Goal: Task Accomplishment & Management: Use online tool/utility

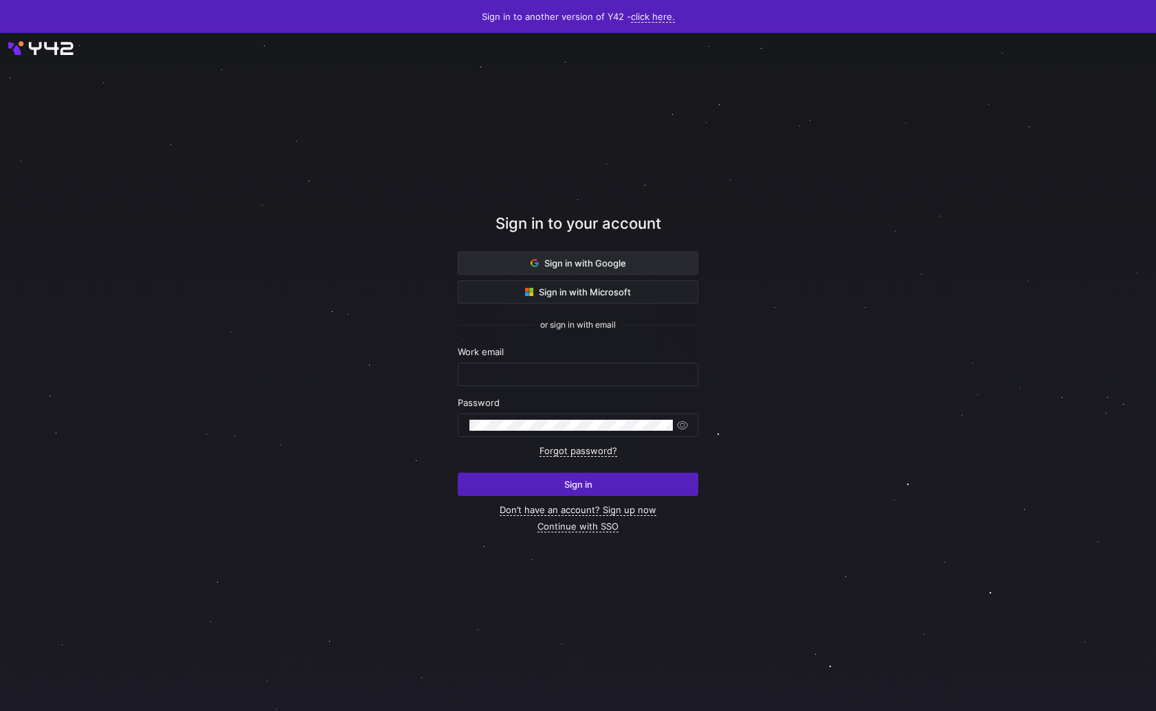
click at [583, 262] on span "Sign in with Google" at bounding box center [578, 263] width 96 height 11
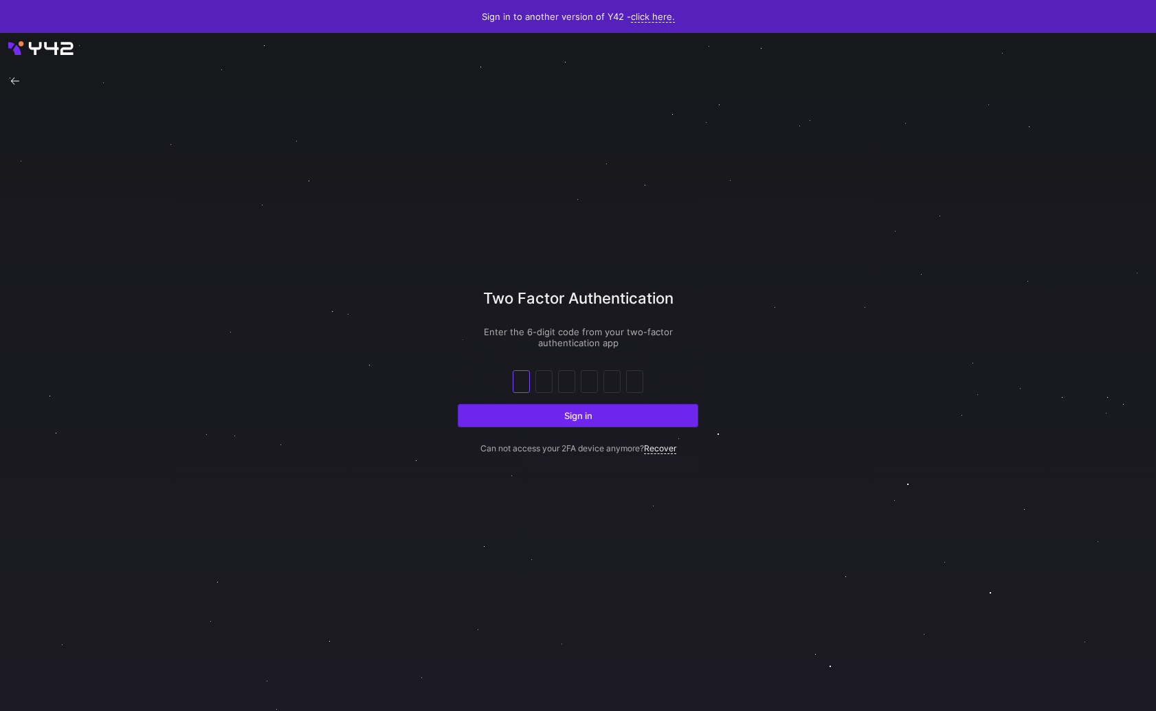
paste input "1"
type input "1"
type input "2"
type input "0"
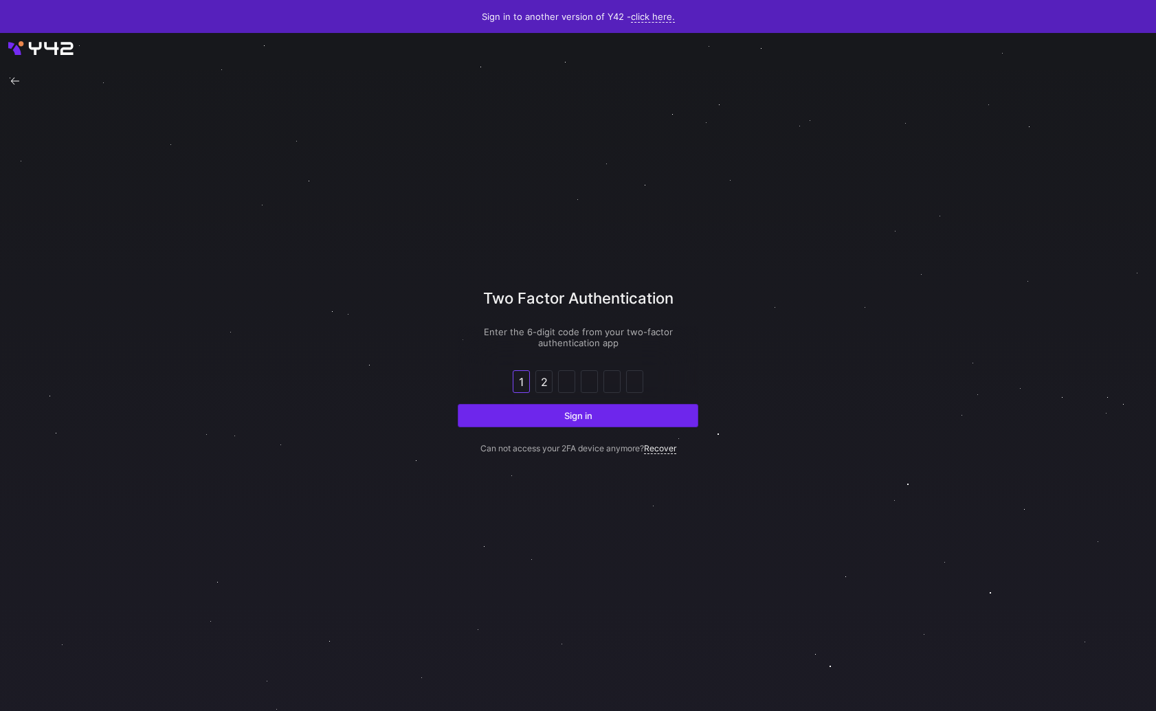
type input "4"
click at [535, 432] on p "Can not access your 2FA device anymore? Recover" at bounding box center [578, 440] width 240 height 26
click at [536, 420] on span "submit" at bounding box center [577, 416] width 239 height 22
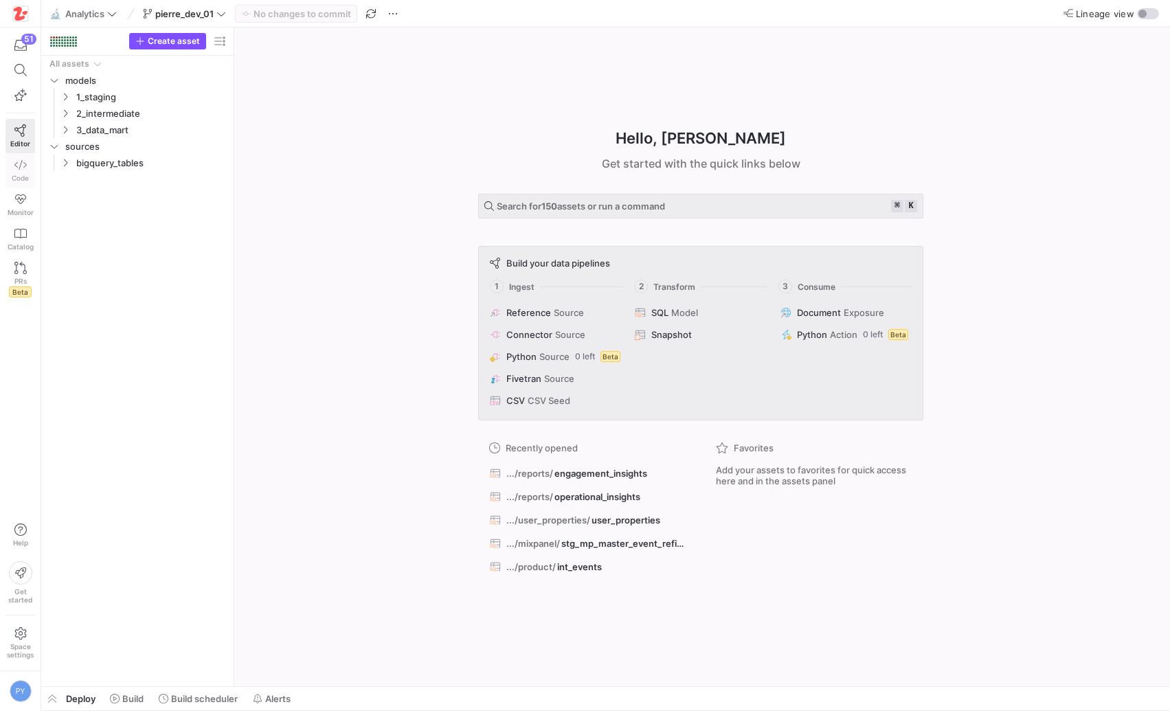
click at [21, 170] on icon at bounding box center [20, 165] width 12 height 12
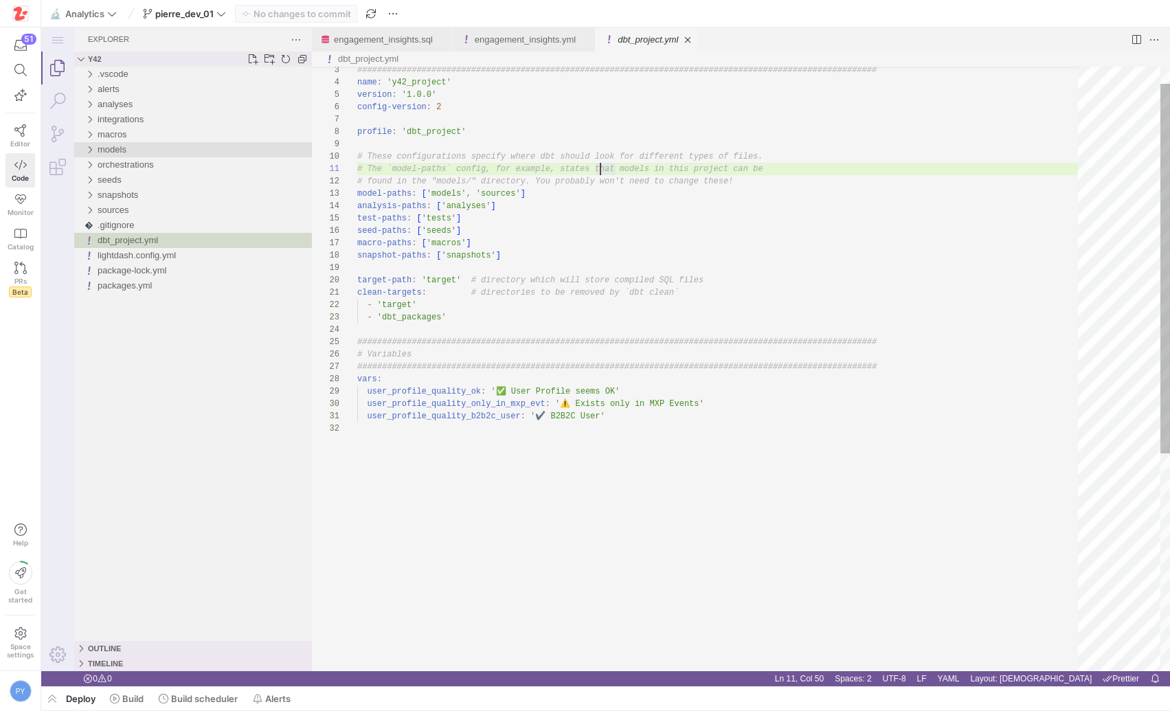
scroll to position [0, 243]
click at [697, 43] on ul "Tab actions" at bounding box center [687, 40] width 19 height 14
click at [695, 41] on link "Close (⌘W)" at bounding box center [688, 40] width 14 height 14
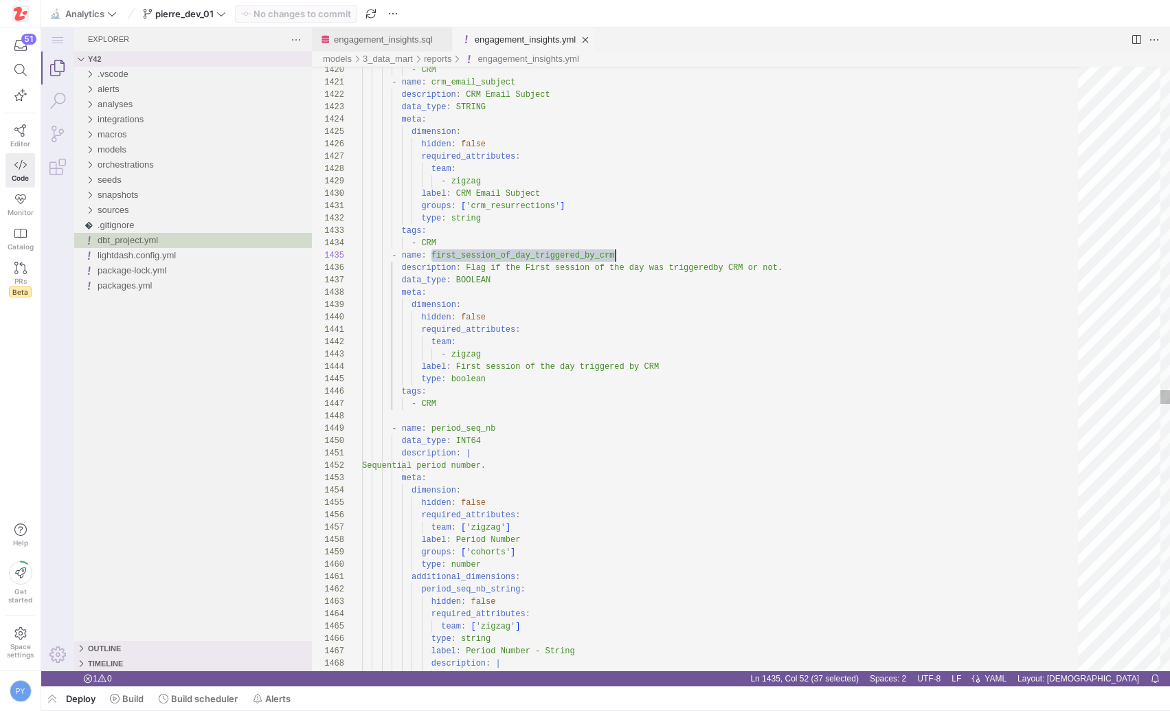
scroll to position [49, 254]
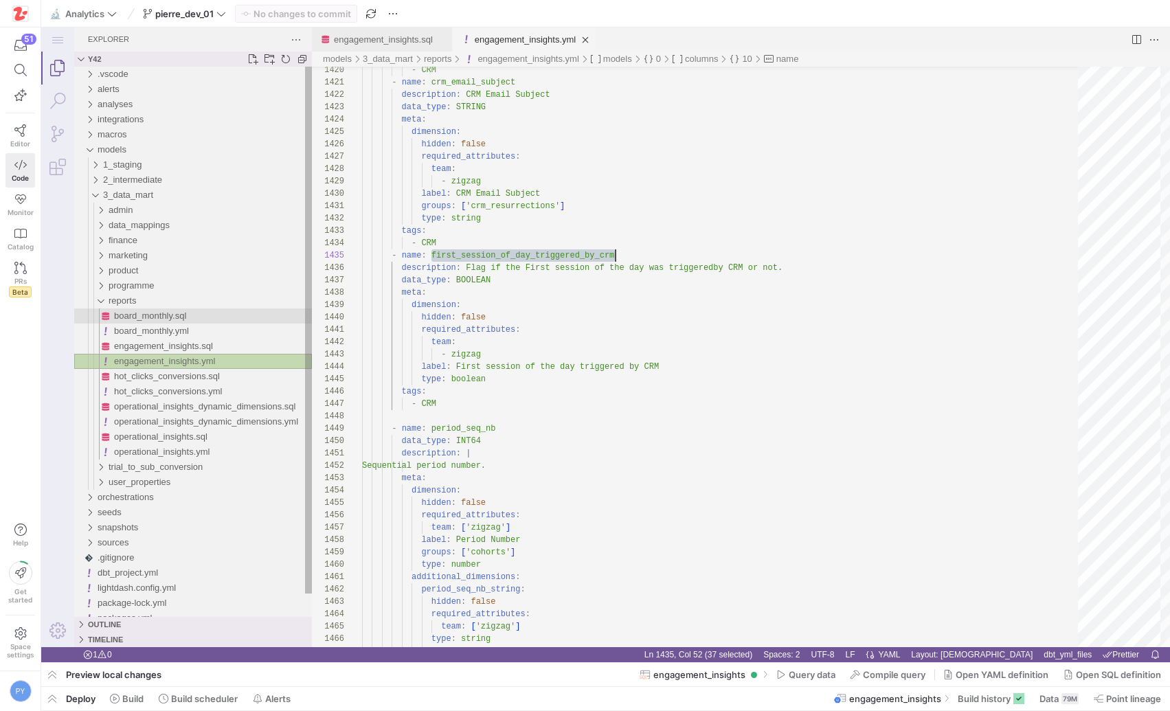
click at [229, 318] on div "board_monthly.sql" at bounding box center [213, 316] width 198 height 15
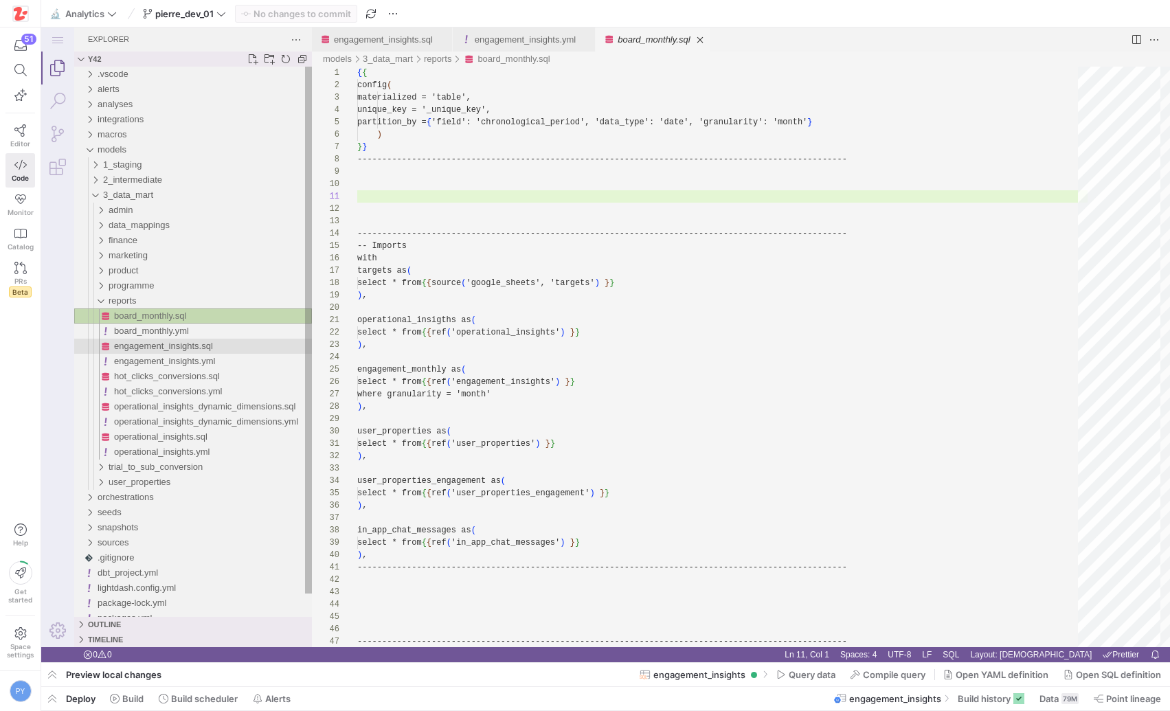
scroll to position [124, 0]
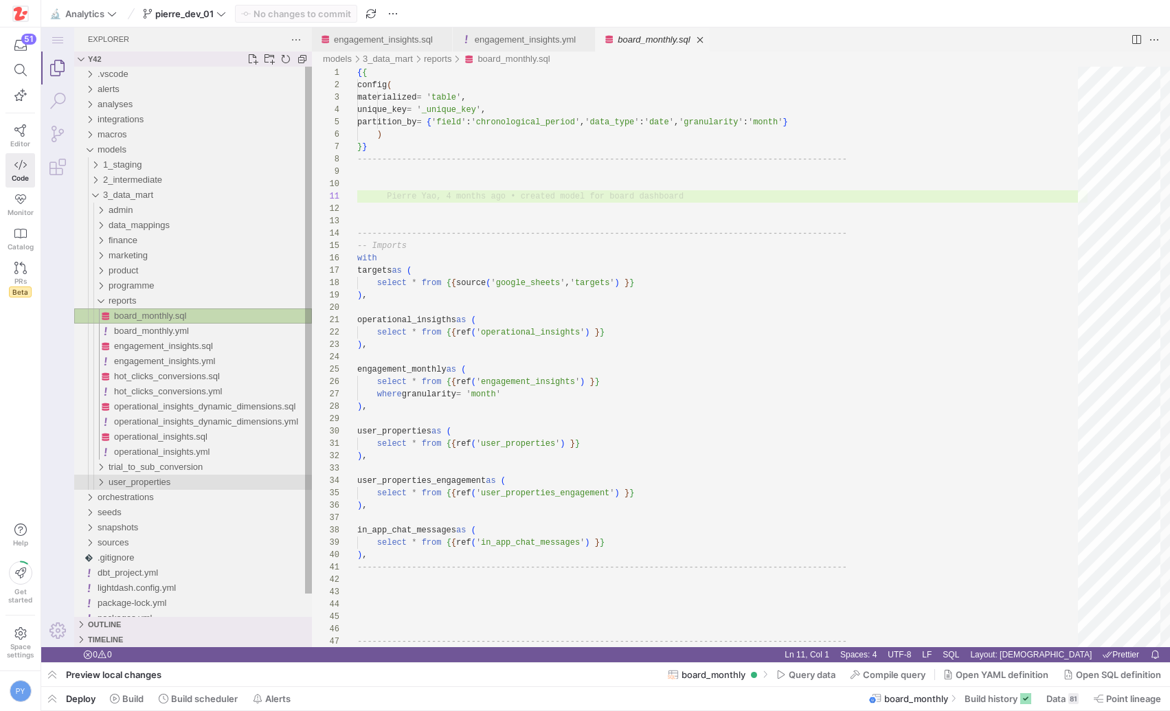
click at [155, 483] on span "user_properties" at bounding box center [140, 482] width 62 height 10
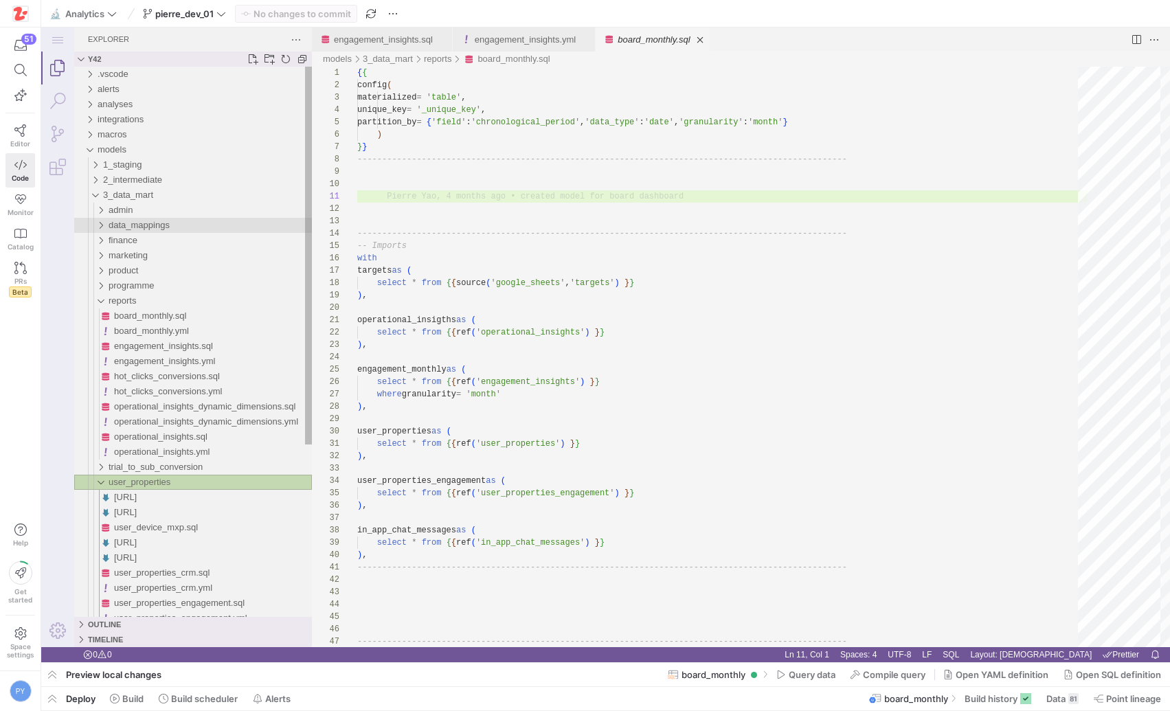
click at [144, 227] on span "data_mappings" at bounding box center [139, 225] width 61 height 10
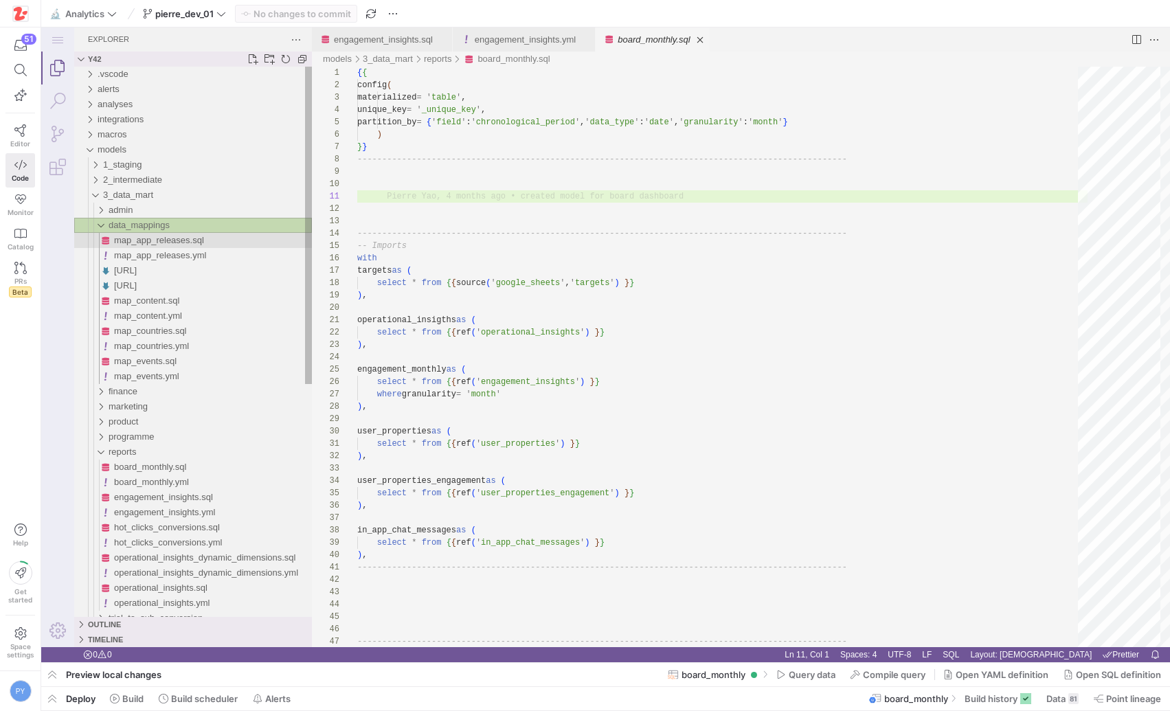
click at [159, 243] on span "map_app_releases.sql" at bounding box center [159, 240] width 90 height 10
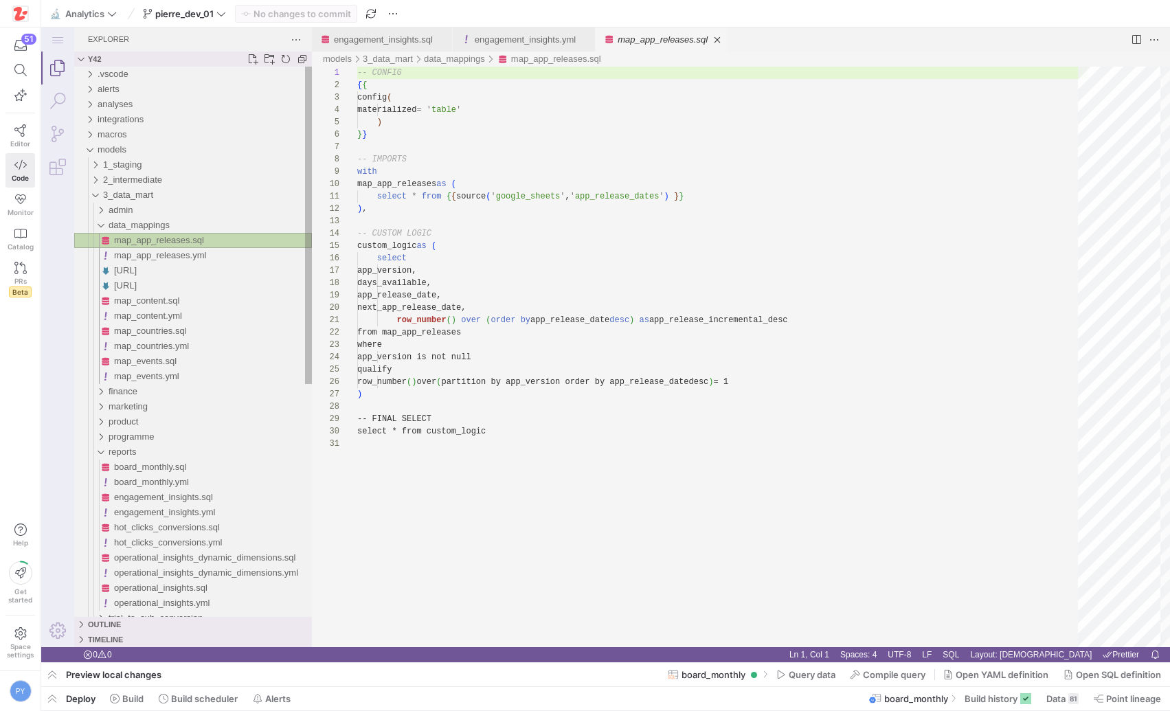
click at [159, 243] on span "map_app_releases.sql" at bounding box center [159, 240] width 90 height 10
click at [171, 245] on span "map_app_releases.sql" at bounding box center [159, 240] width 90 height 10
click at [161, 254] on span "map_app_releases.yml" at bounding box center [160, 255] width 92 height 10
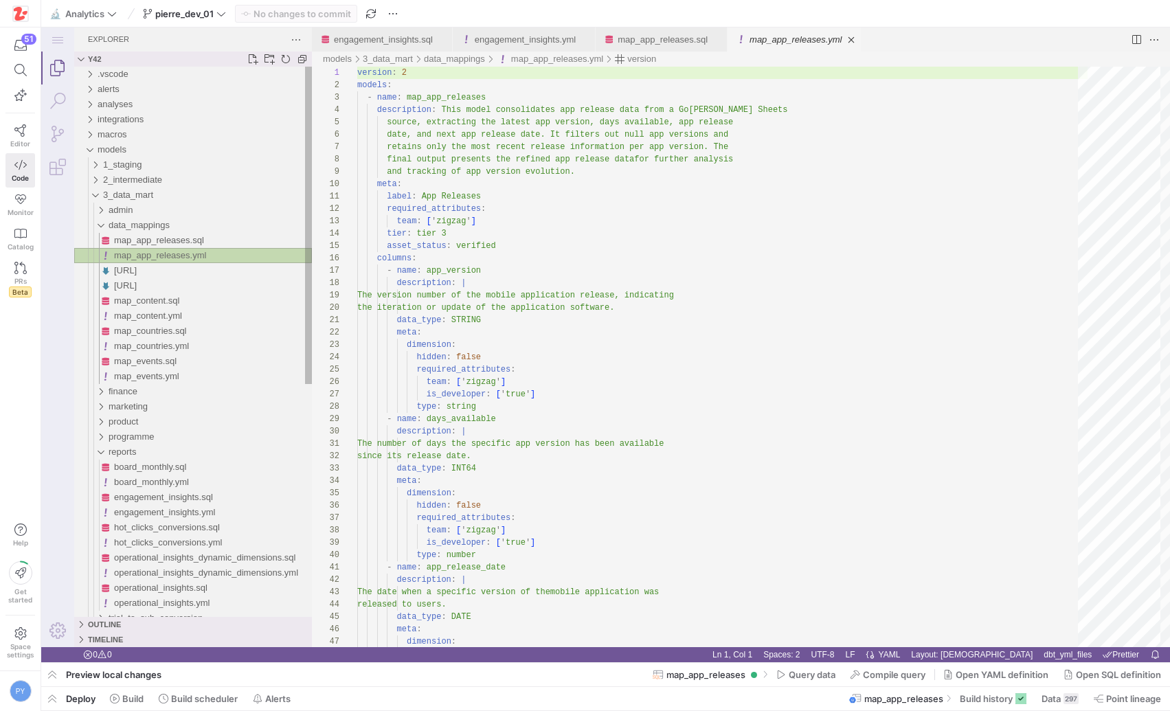
click at [161, 254] on span "map_app_releases.yml" at bounding box center [160, 255] width 92 height 10
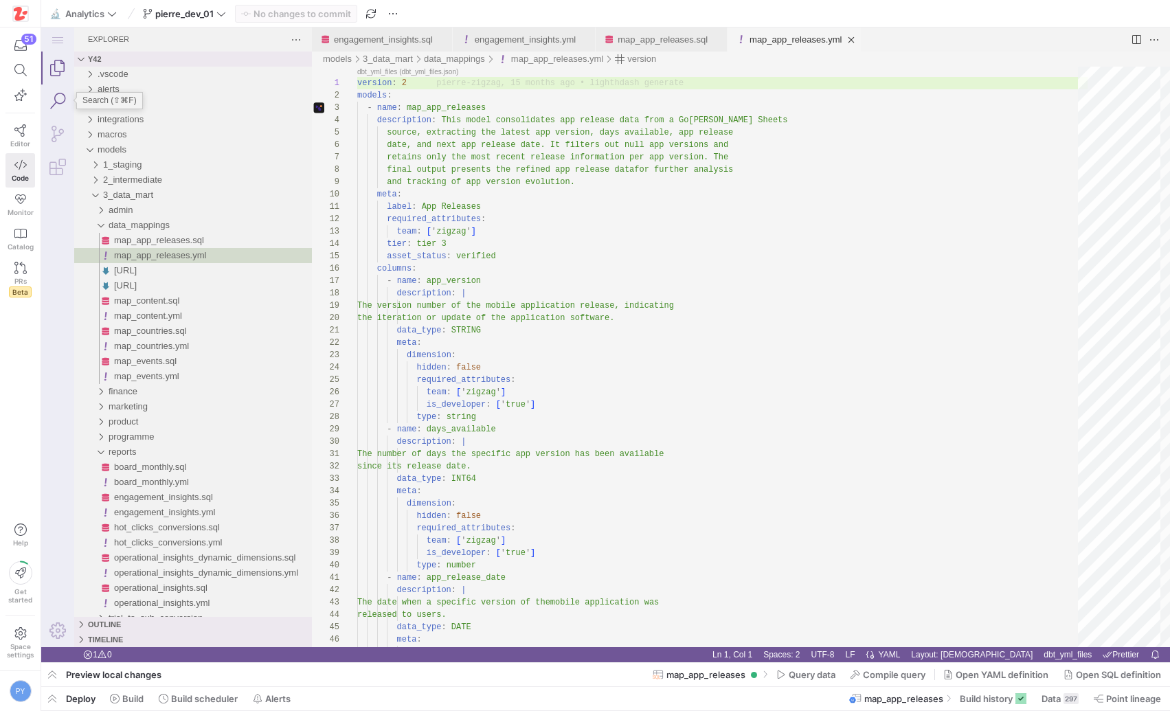
click at [57, 92] on link "Search (⇧⌘F)" at bounding box center [57, 101] width 33 height 33
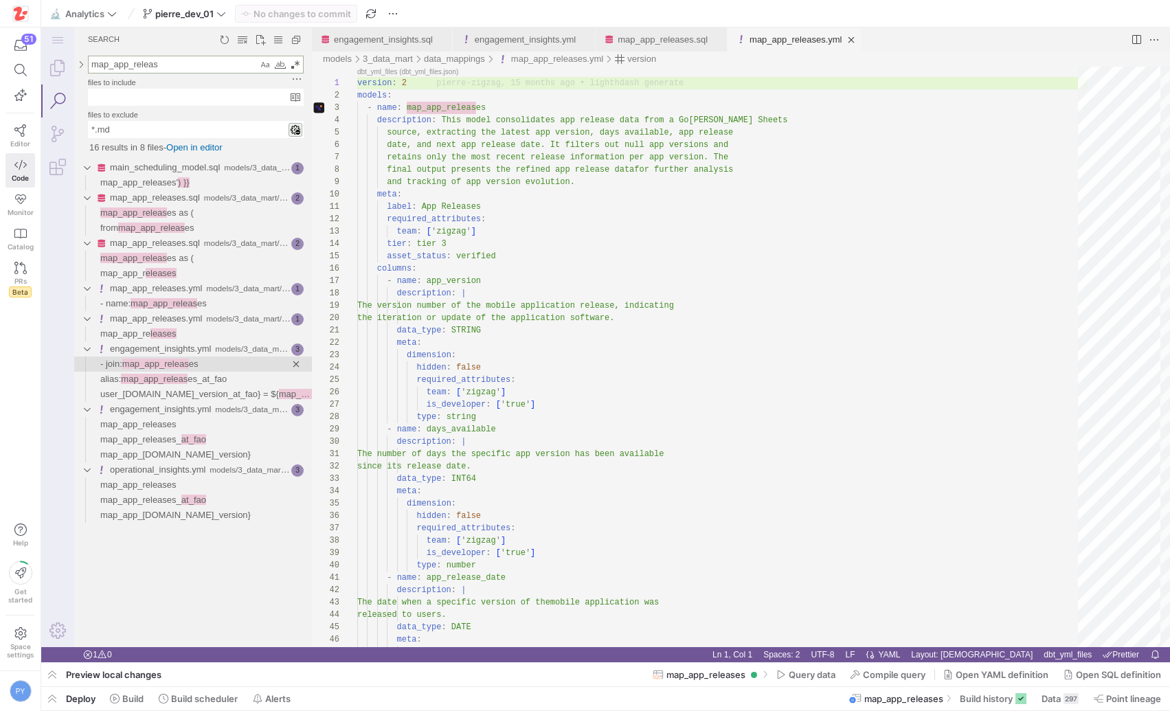
type textarea "map_app_releas"
click at [183, 368] on span "map_app_releas" at bounding box center [155, 364] width 67 height 10
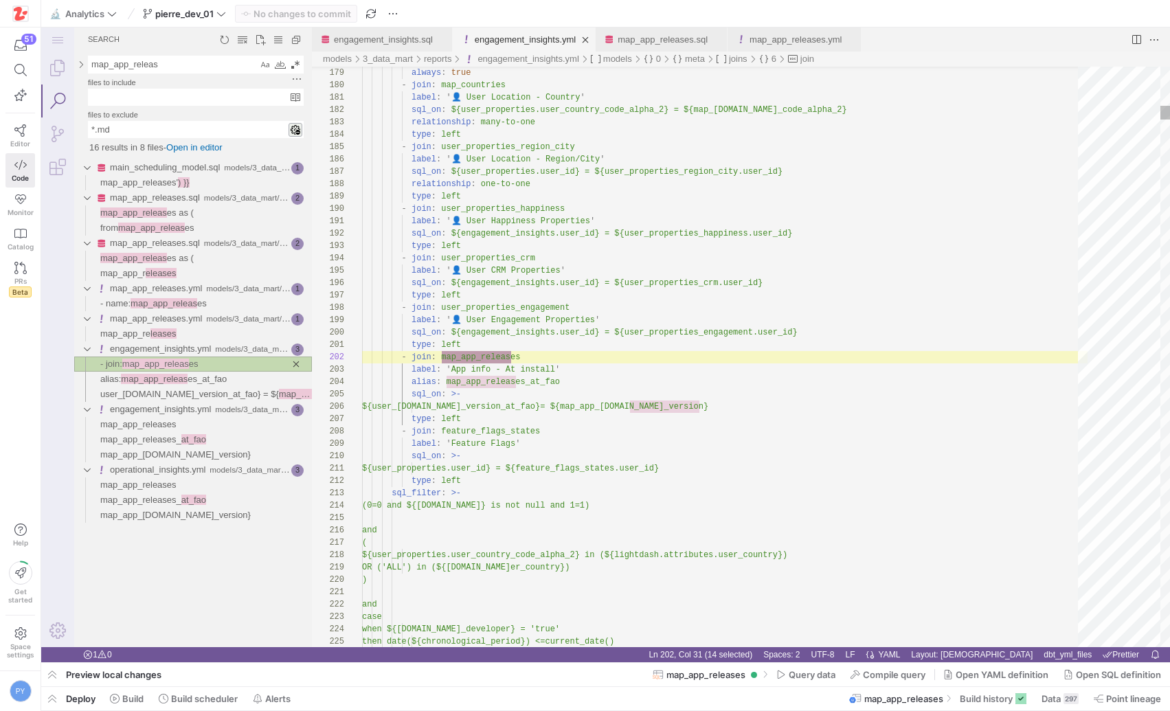
scroll to position [124, 149]
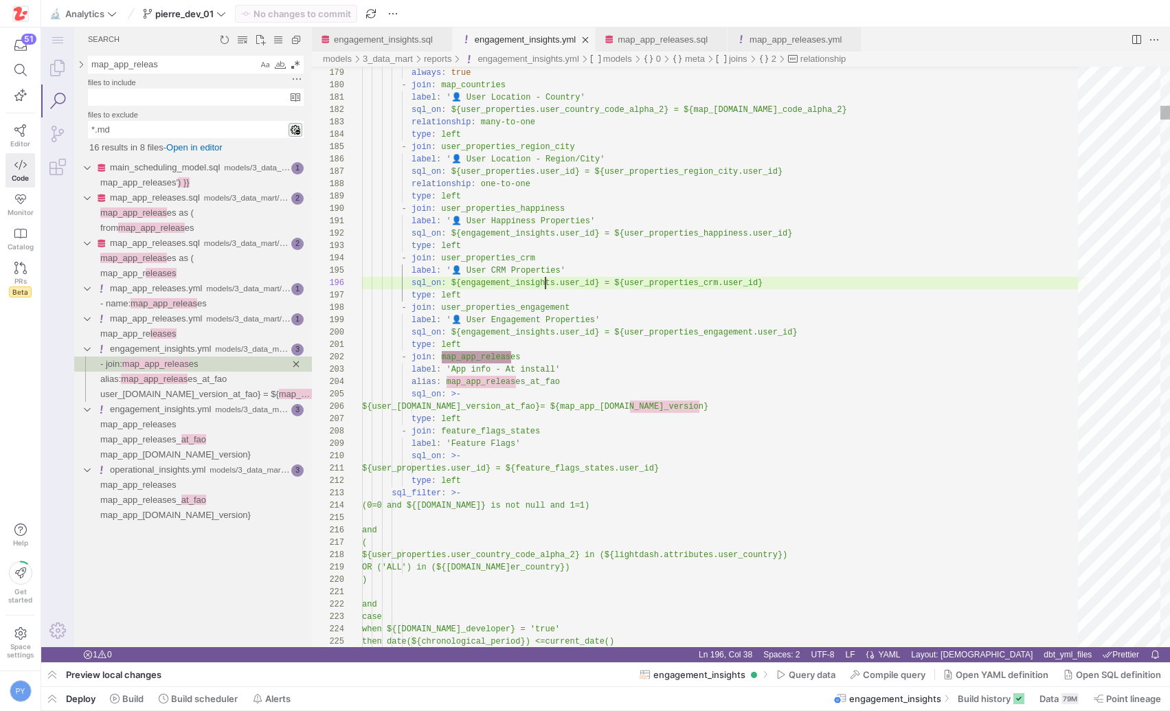
paste textarea "relationship: one-to-one"
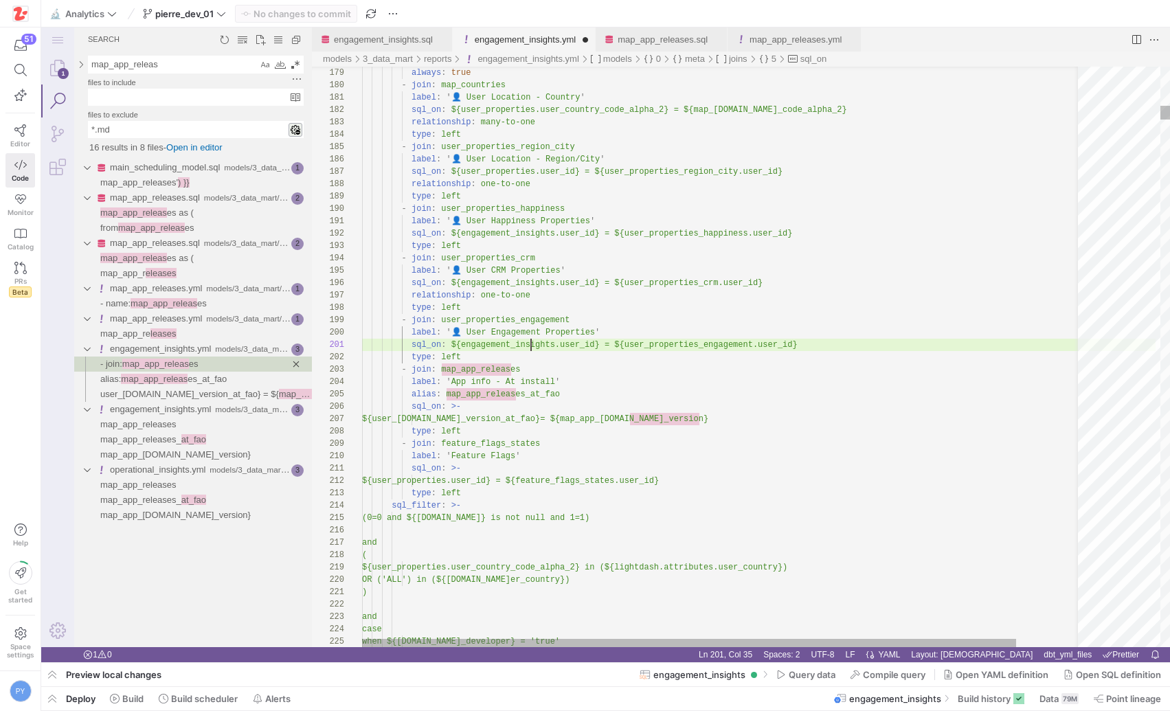
scroll to position [0, 436]
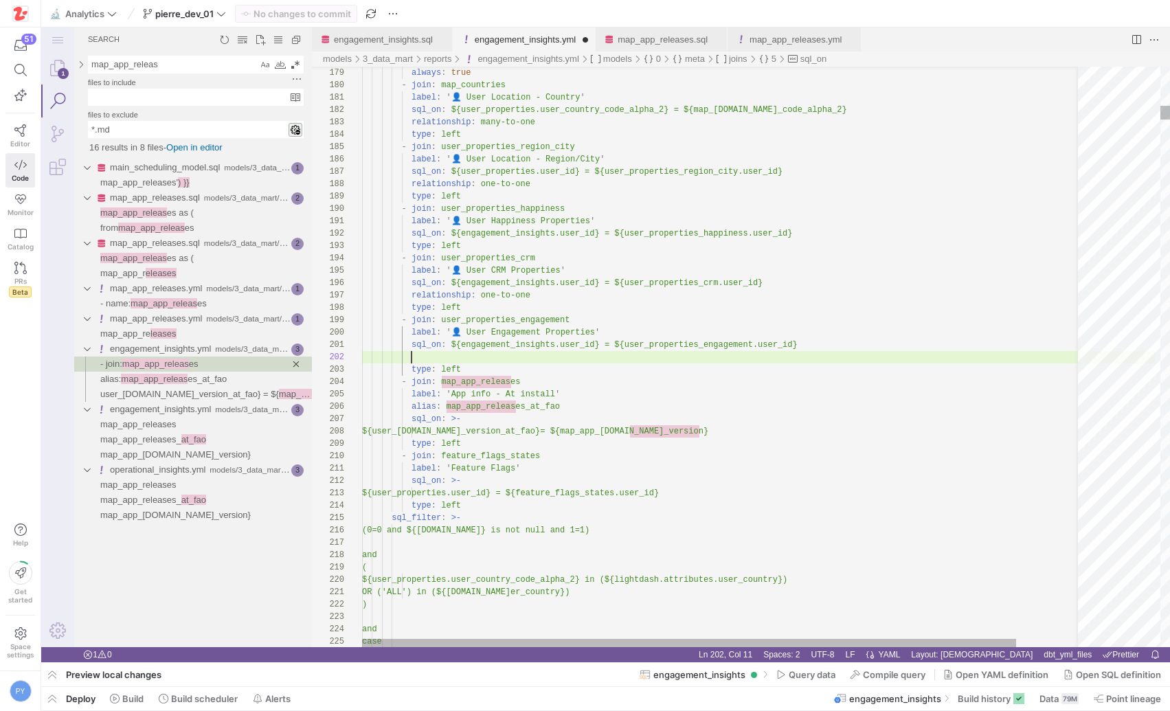
paste textarea "relationship: one-to-one"
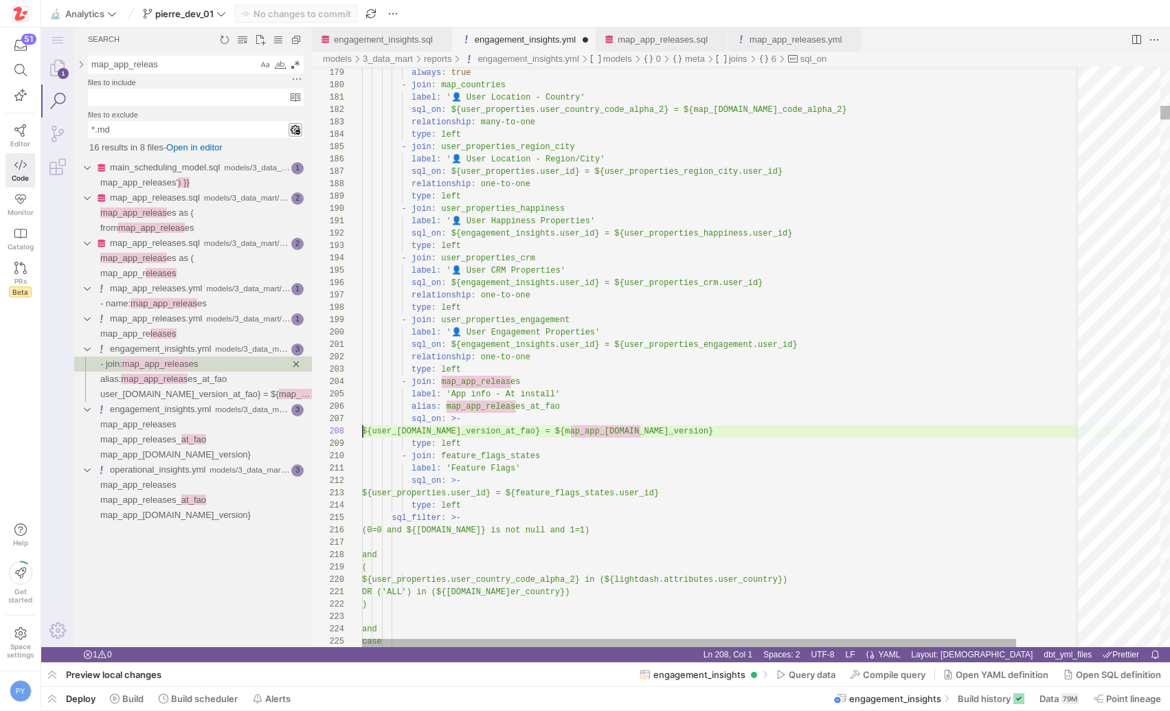
scroll to position [87, 0]
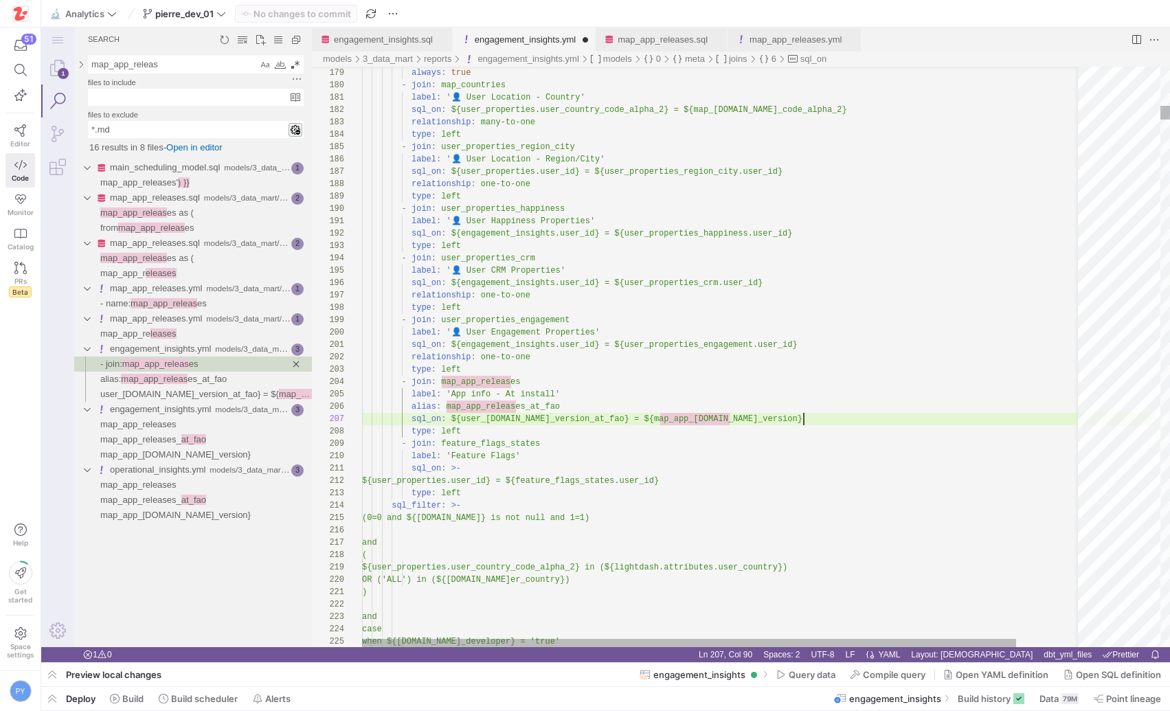
paste textarea "relationship: one-to-one"
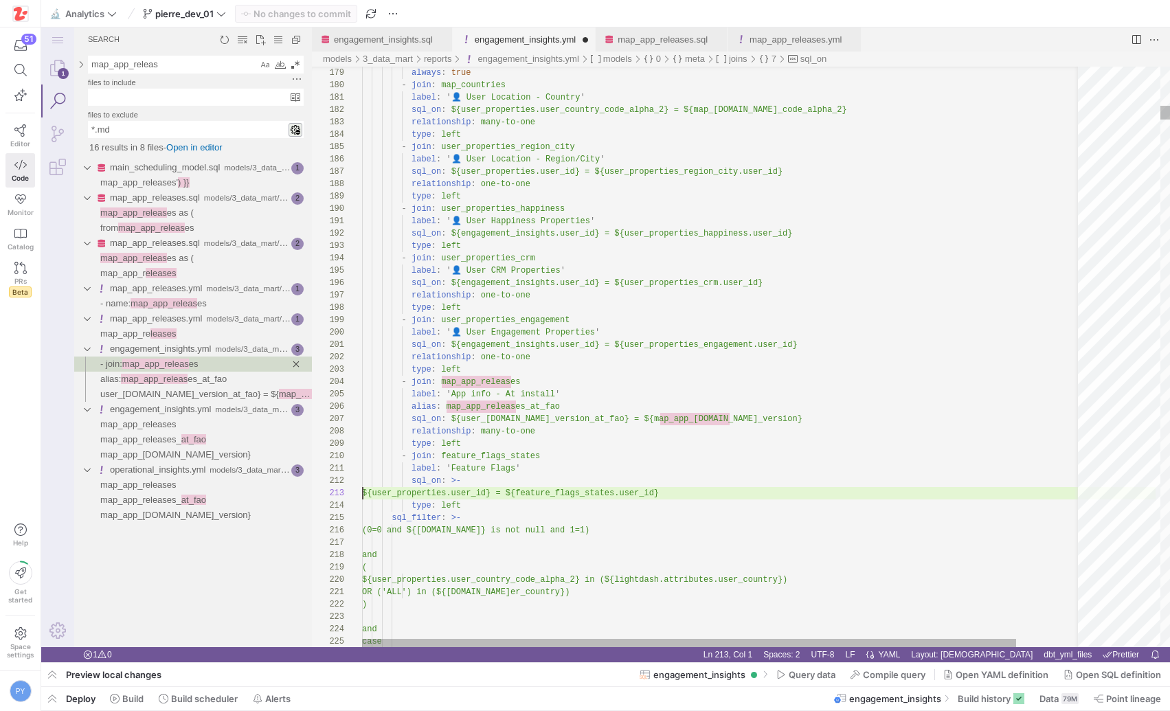
scroll to position [25, 0]
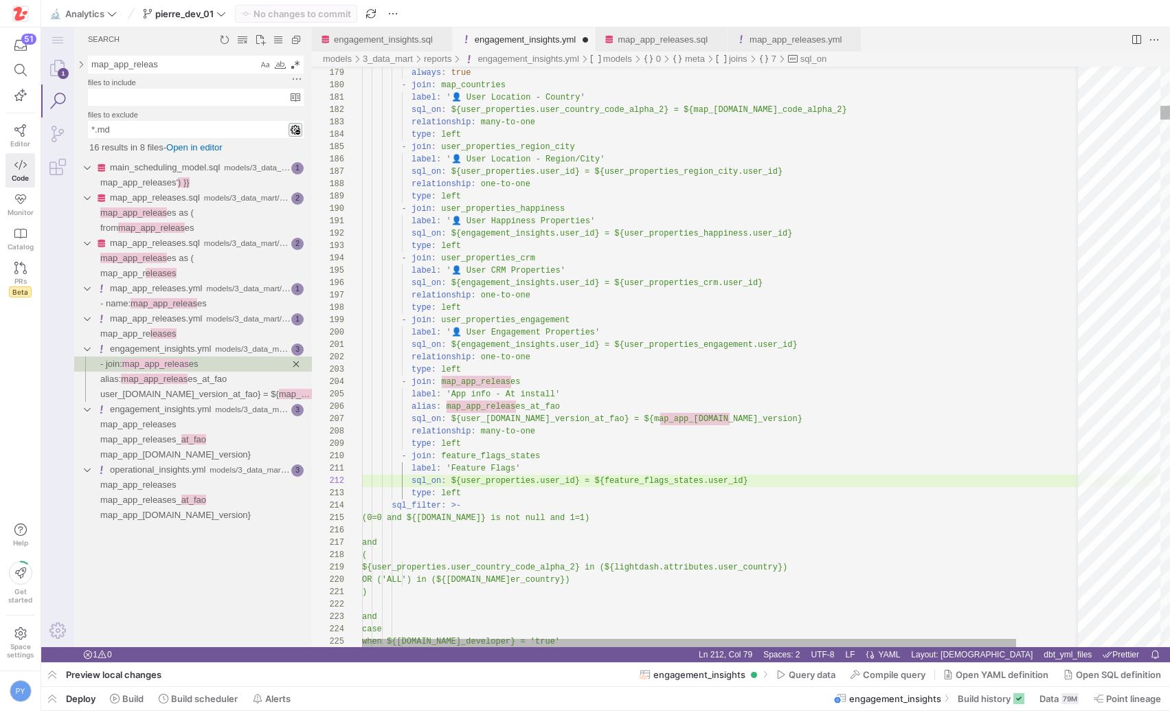
paste textarea "relationship: one-to-one"
type textarea "label: 'Feature Flags' sql_on: ${user_properties.user_id} = ${feature_flags_sta…"
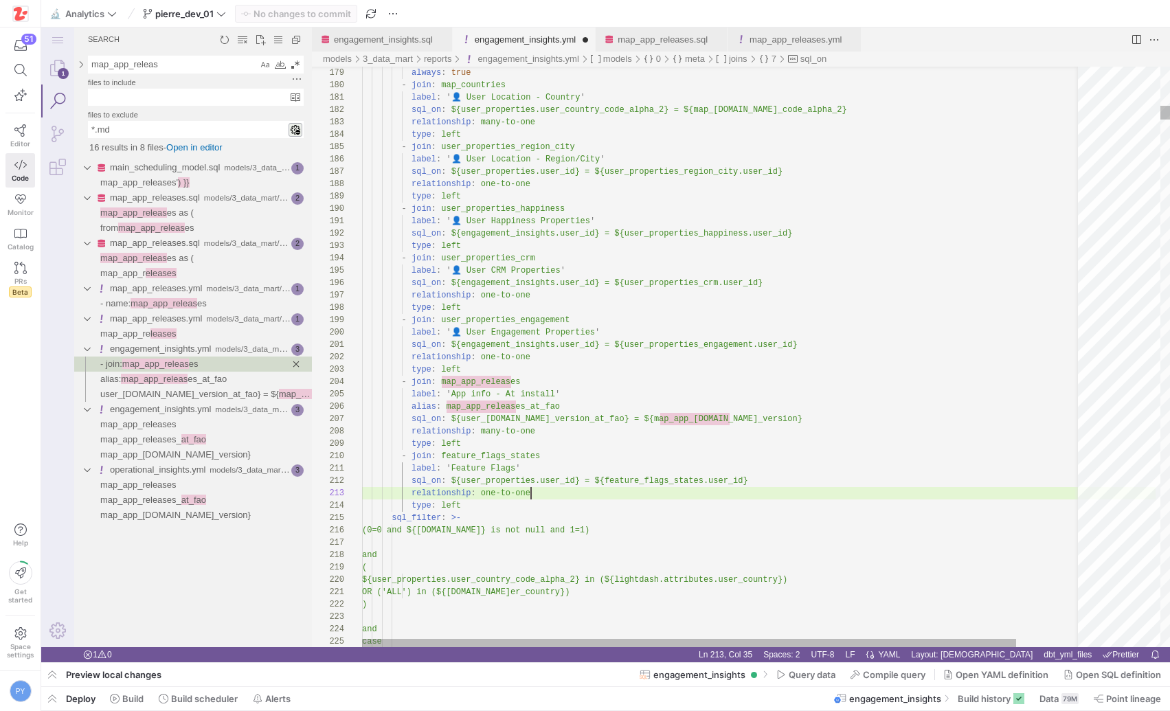
scroll to position [25, 169]
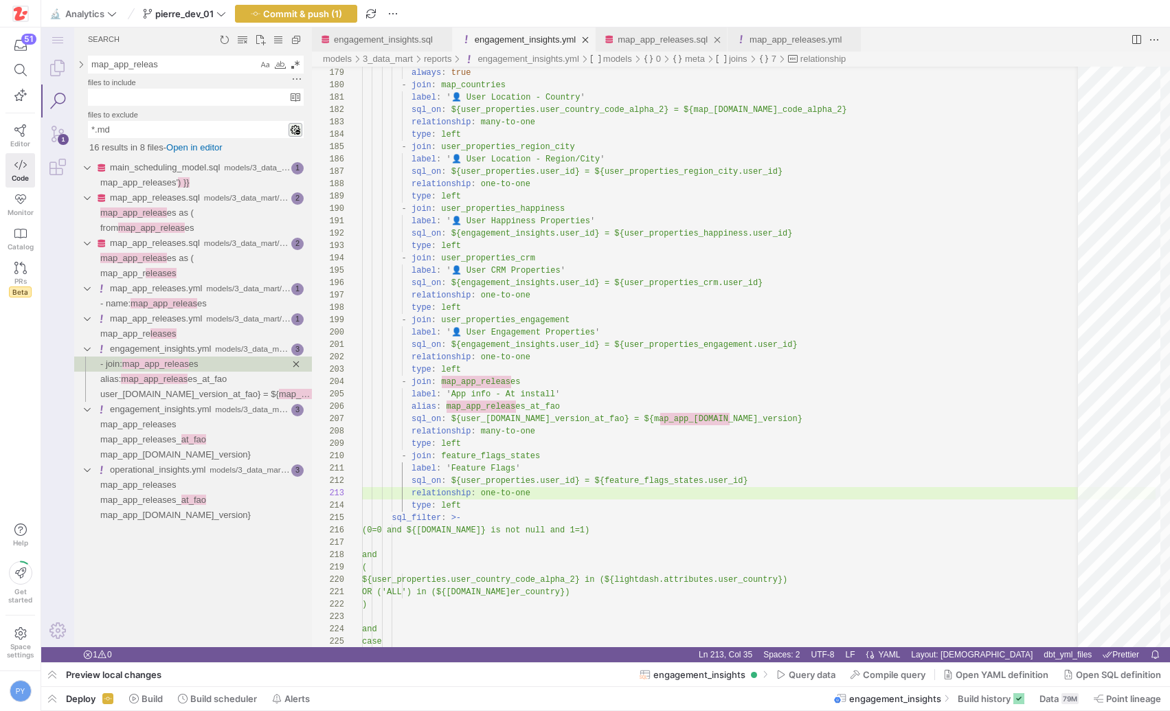
click at [659, 31] on div "map_app_releases.sql" at bounding box center [663, 39] width 90 height 24
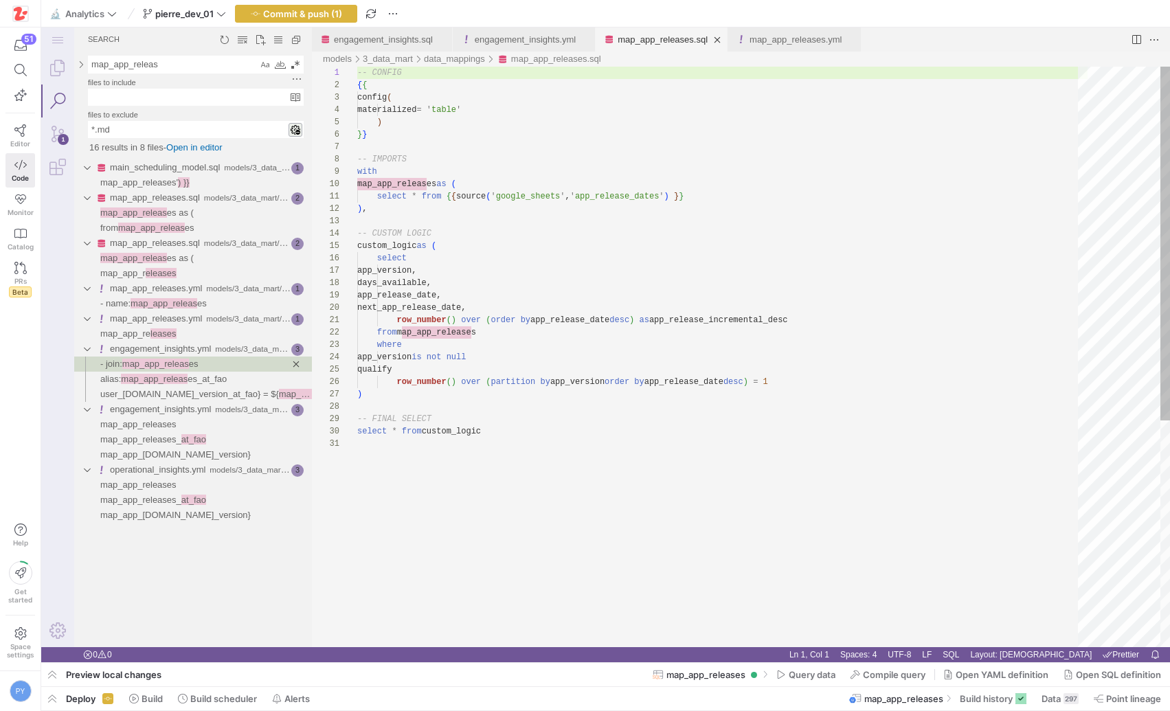
type textarea "select * from {{ source('google_sheets', 'app_release_dates') }} ), -- CUSTOM L…"
click at [413, 271] on div "-- CONFIG { { config ( materialized = ' table ' ) } } -- IMPORTS with map_app_r…" at bounding box center [722, 543] width 730 height 952
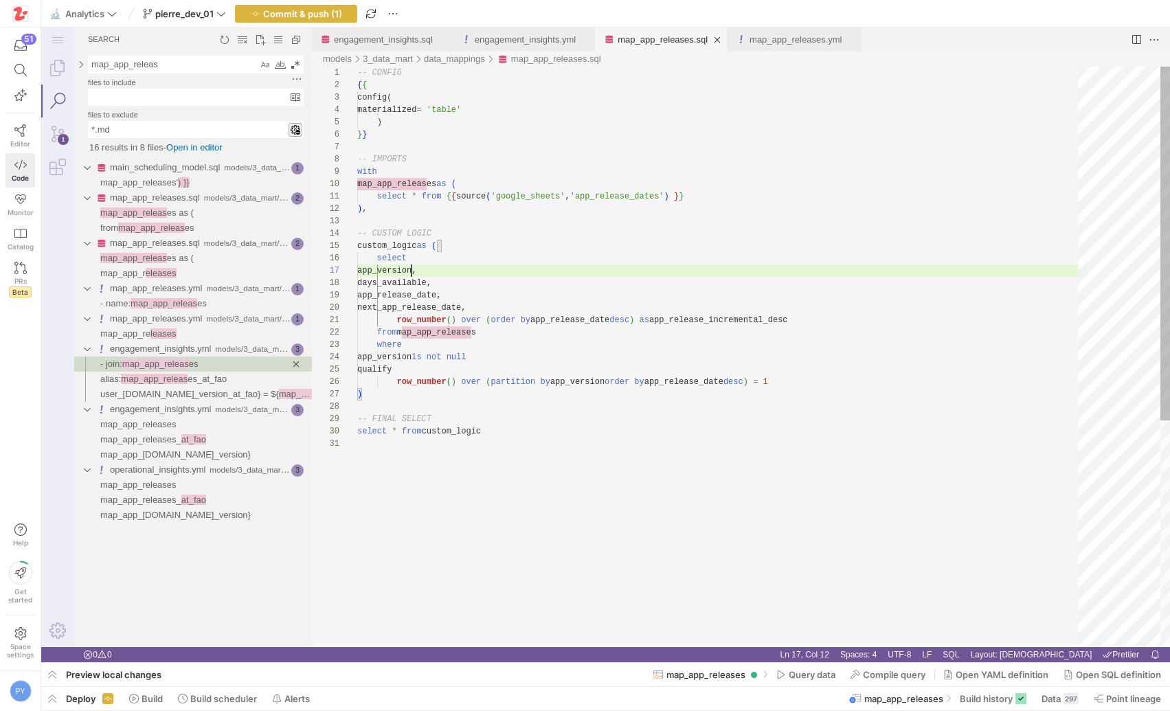
scroll to position [74, 94]
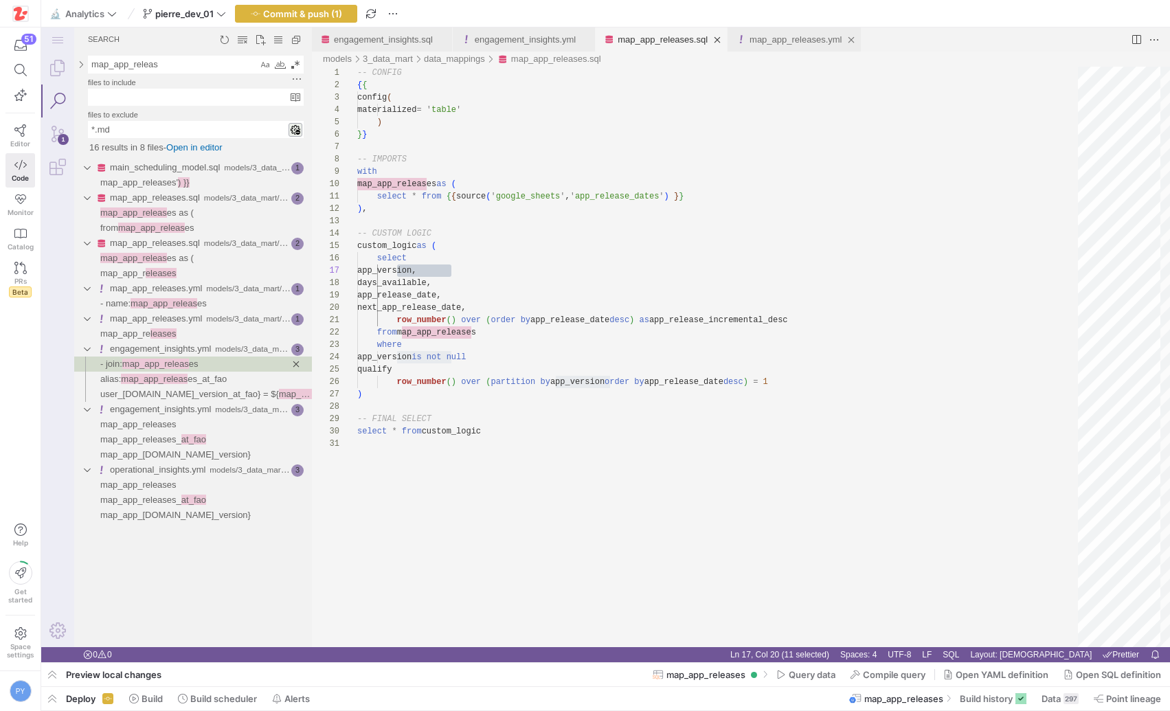
click at [809, 36] on link "map_app_releases.yml" at bounding box center [796, 39] width 92 height 10
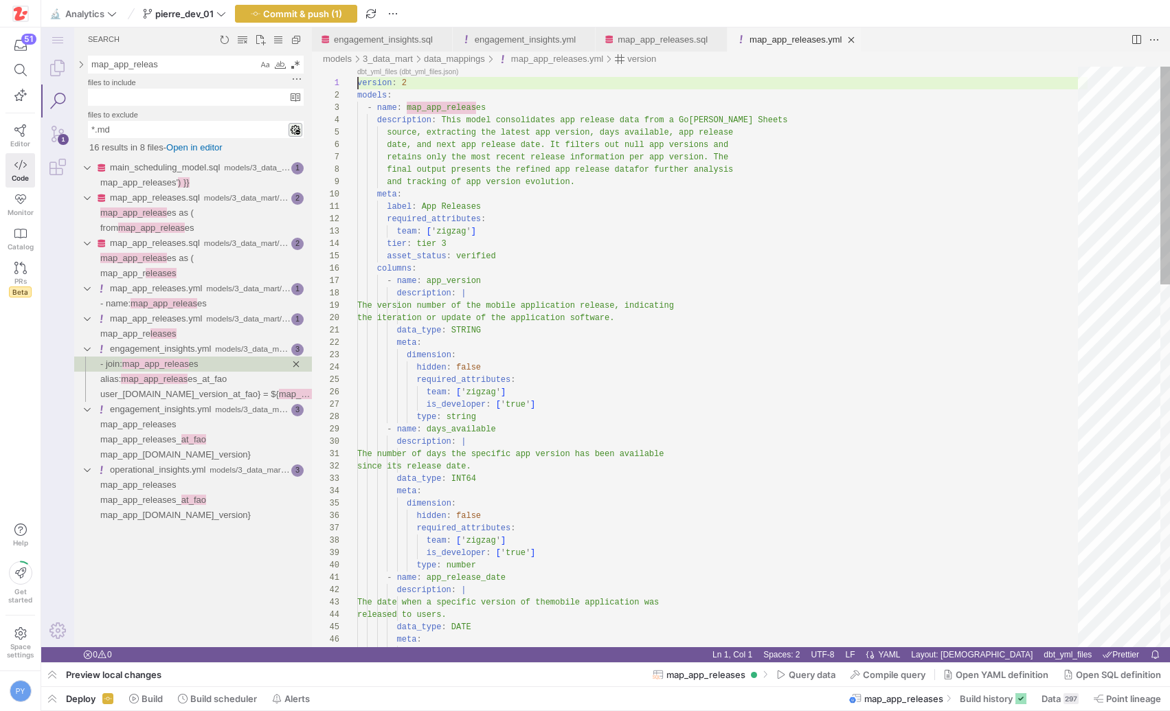
scroll to position [0, 0]
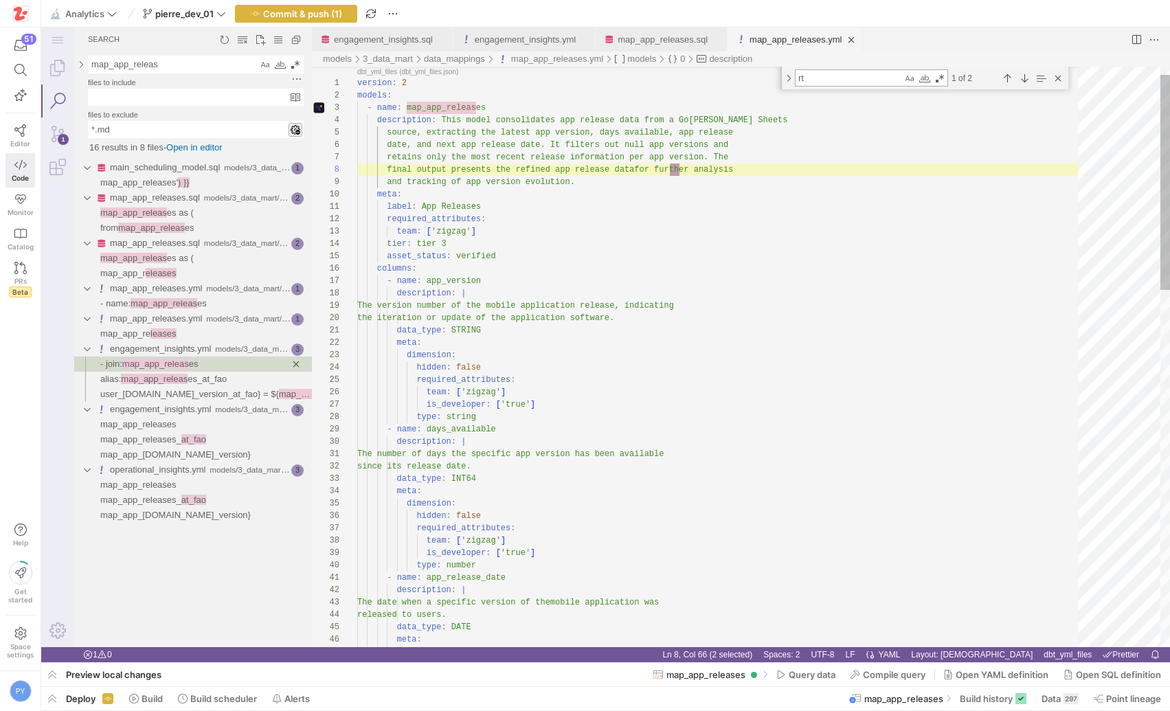
type textarea "r"
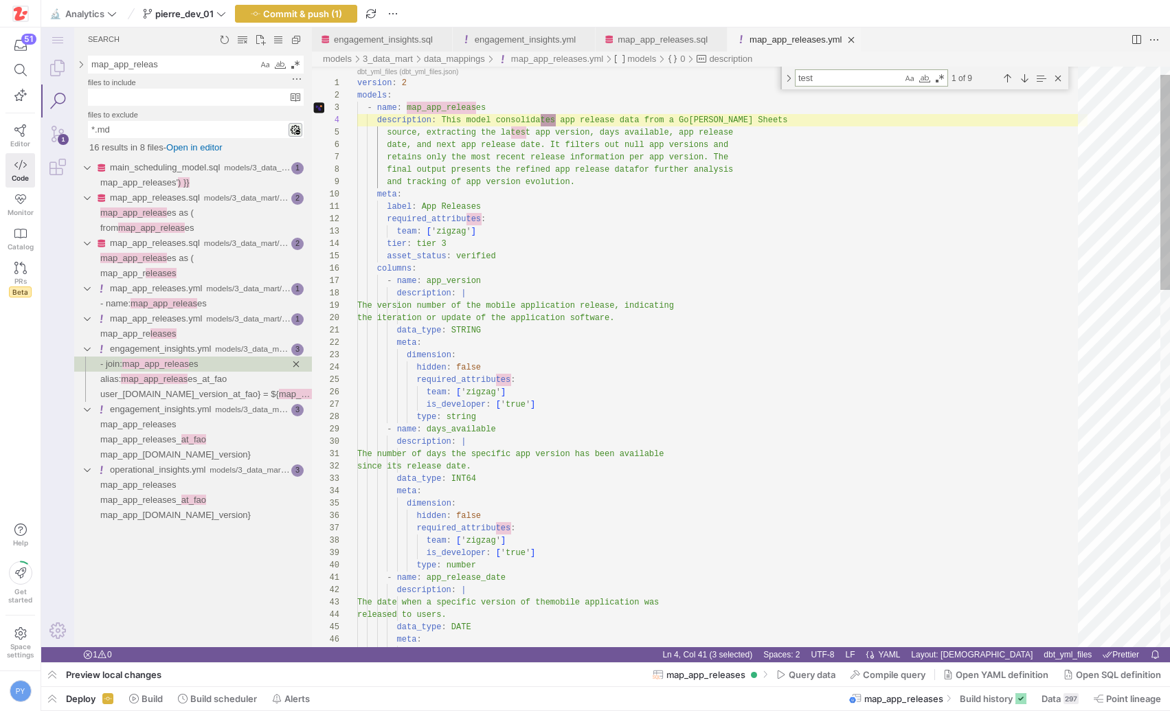
scroll to position [0, 174]
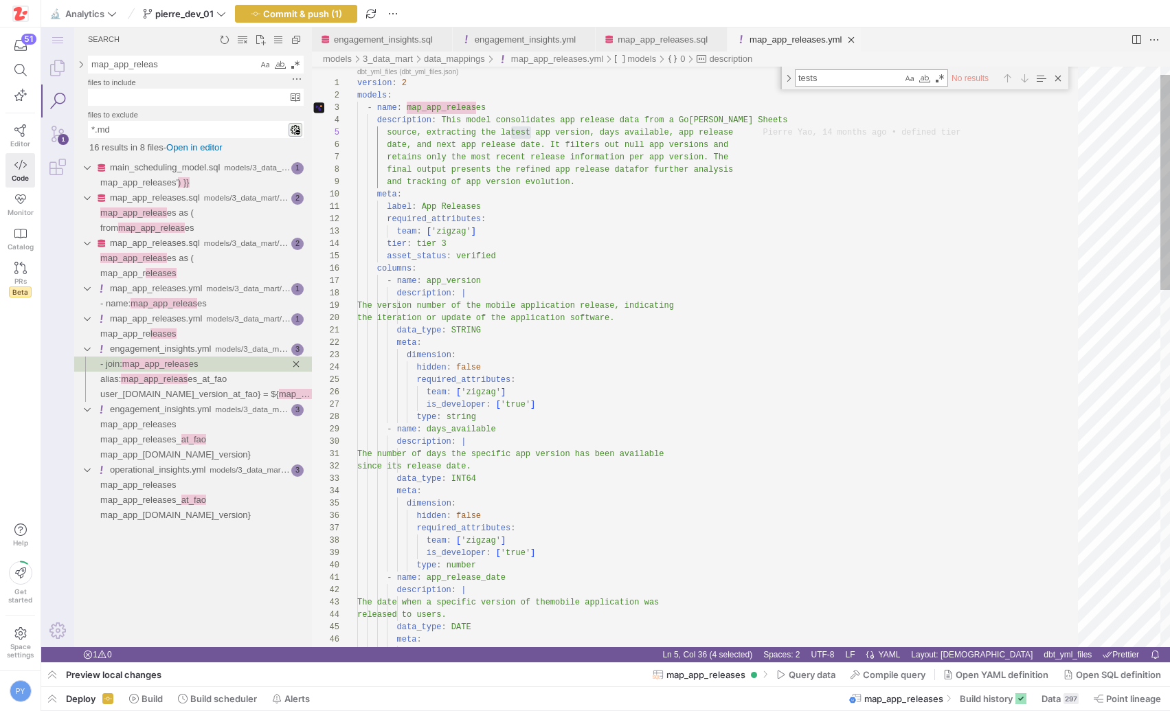
type textarea "tests"
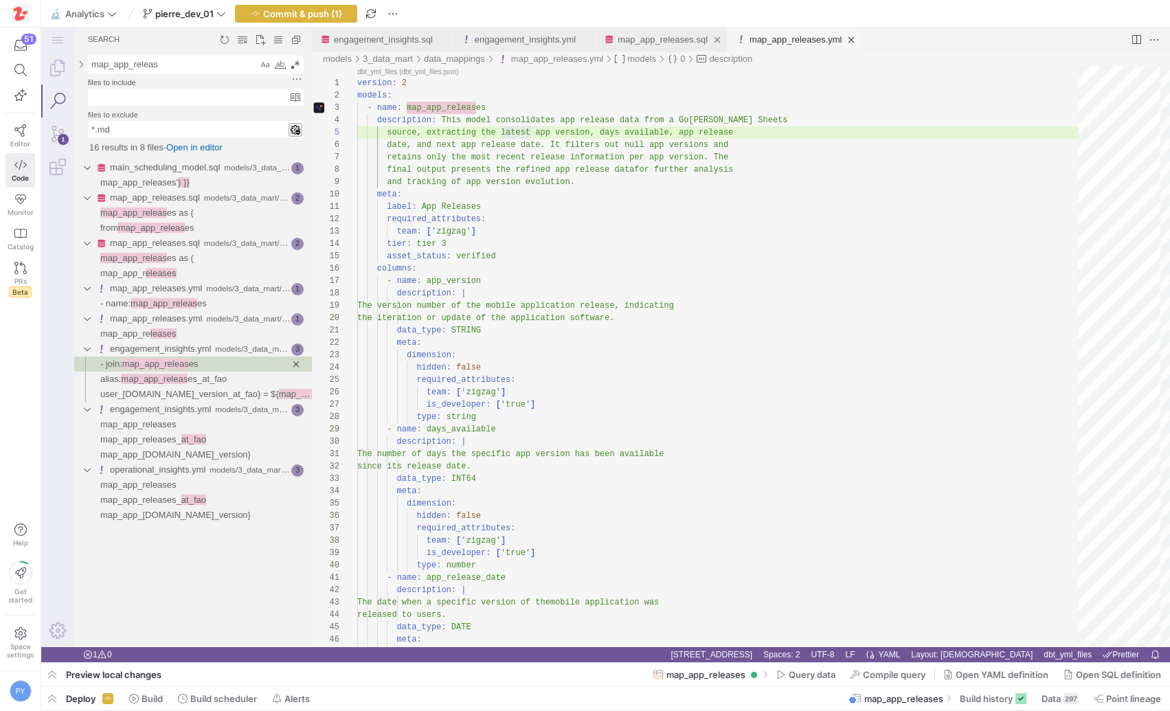
click at [655, 41] on link "map_app_releases.sql" at bounding box center [663, 39] width 90 height 10
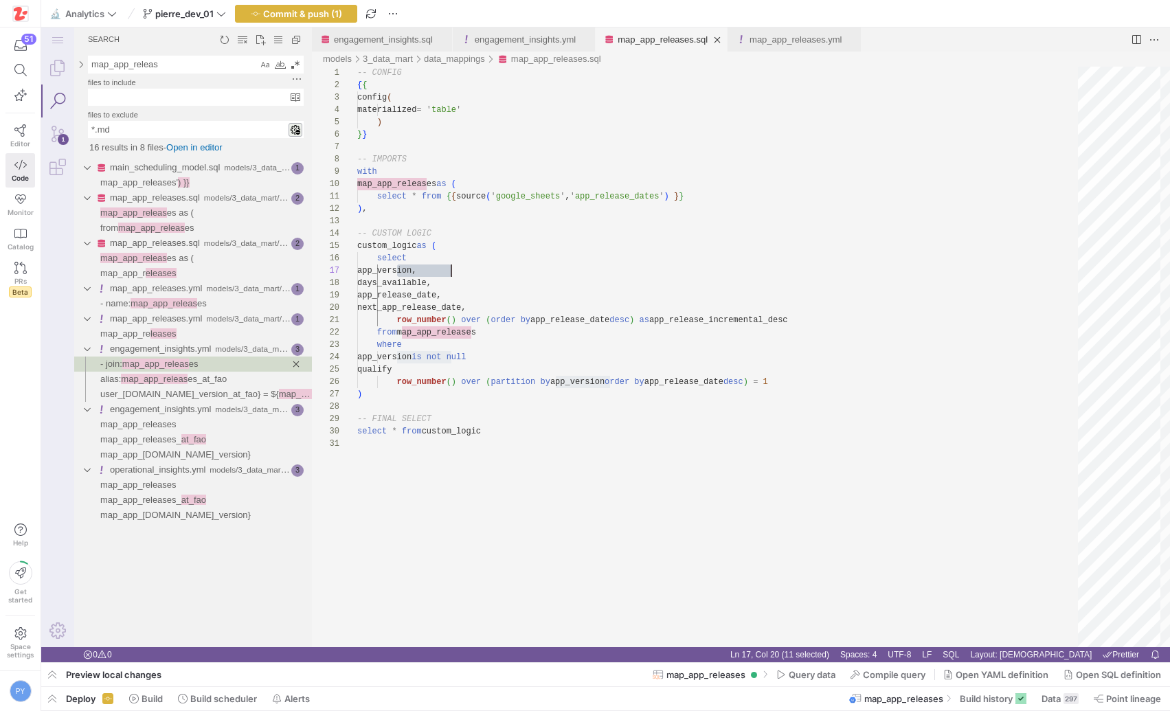
scroll to position [74, 94]
click at [426, 271] on div "-- CONFIG { { config ( materialized = ' table ' ) } } -- IMPORTS with map_app_r…" at bounding box center [722, 543] width 730 height 952
click at [776, 34] on div at bounding box center [585, 355] width 1170 height 711
click at [776, 41] on link "map_app_releases.yml" at bounding box center [796, 39] width 92 height 10
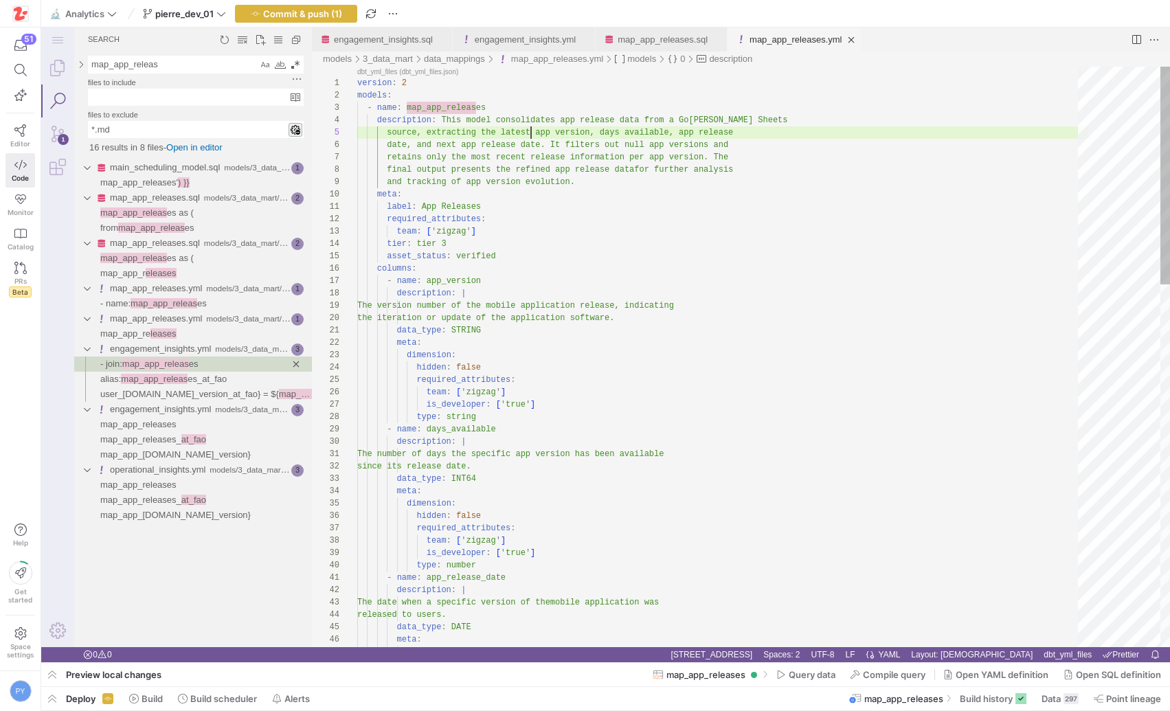
scroll to position [49, 174]
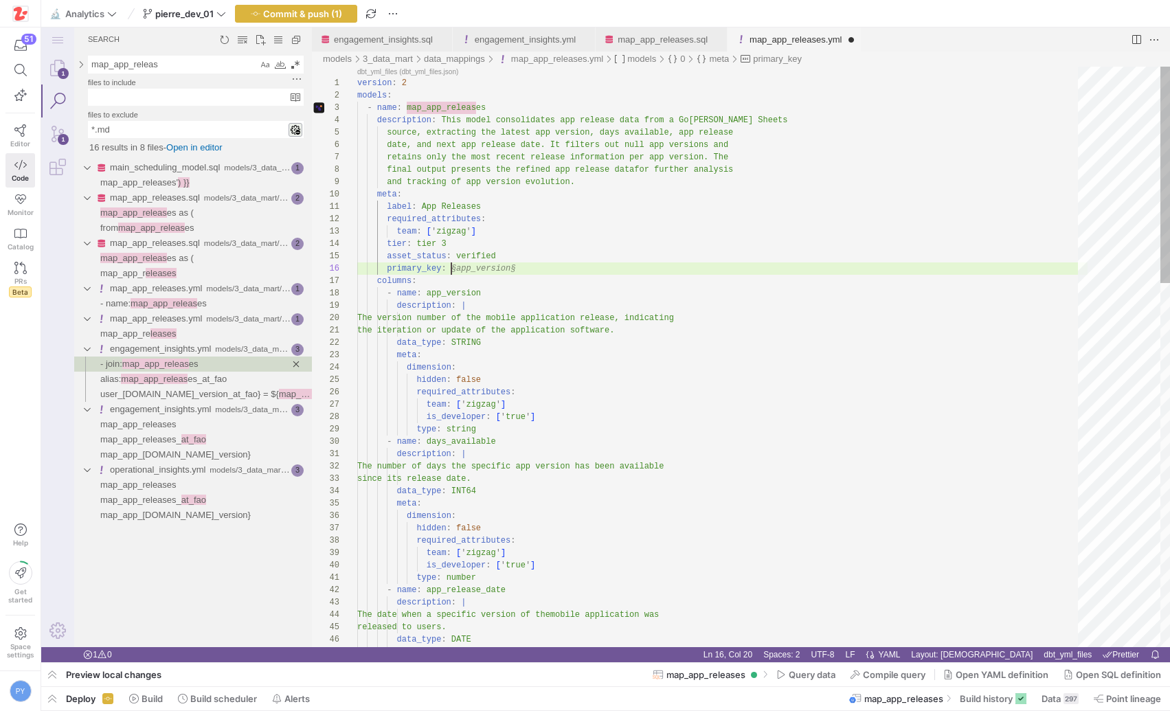
scroll to position [62, 159]
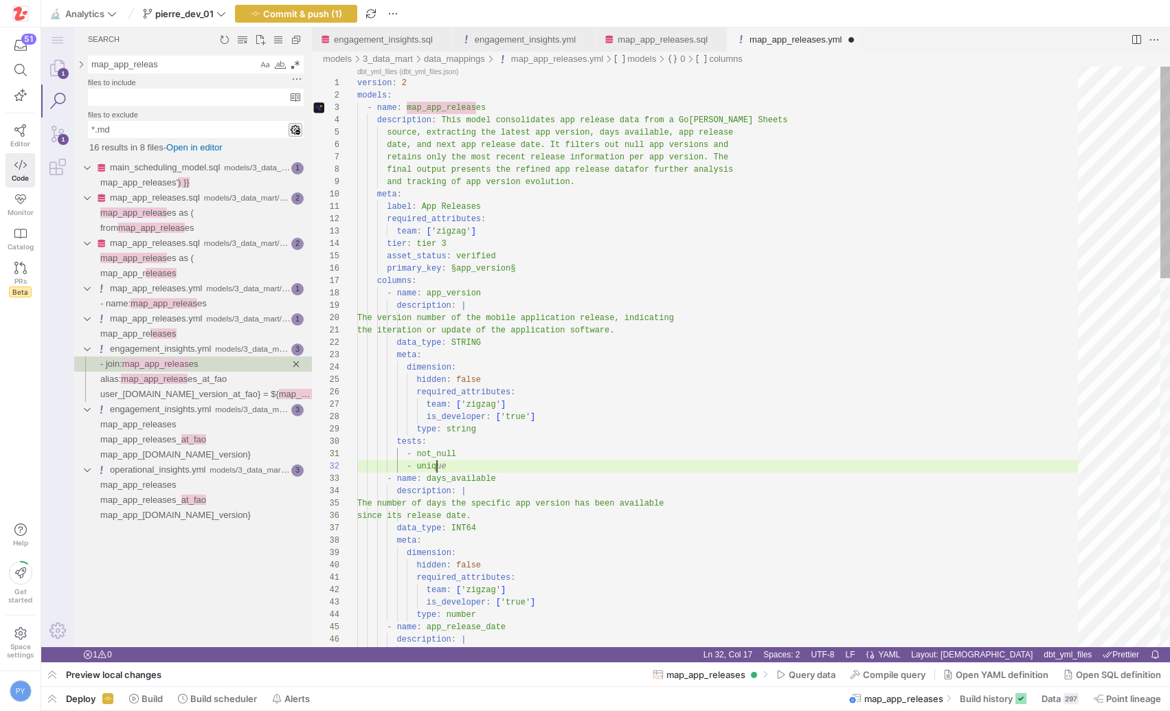
scroll to position [12, 89]
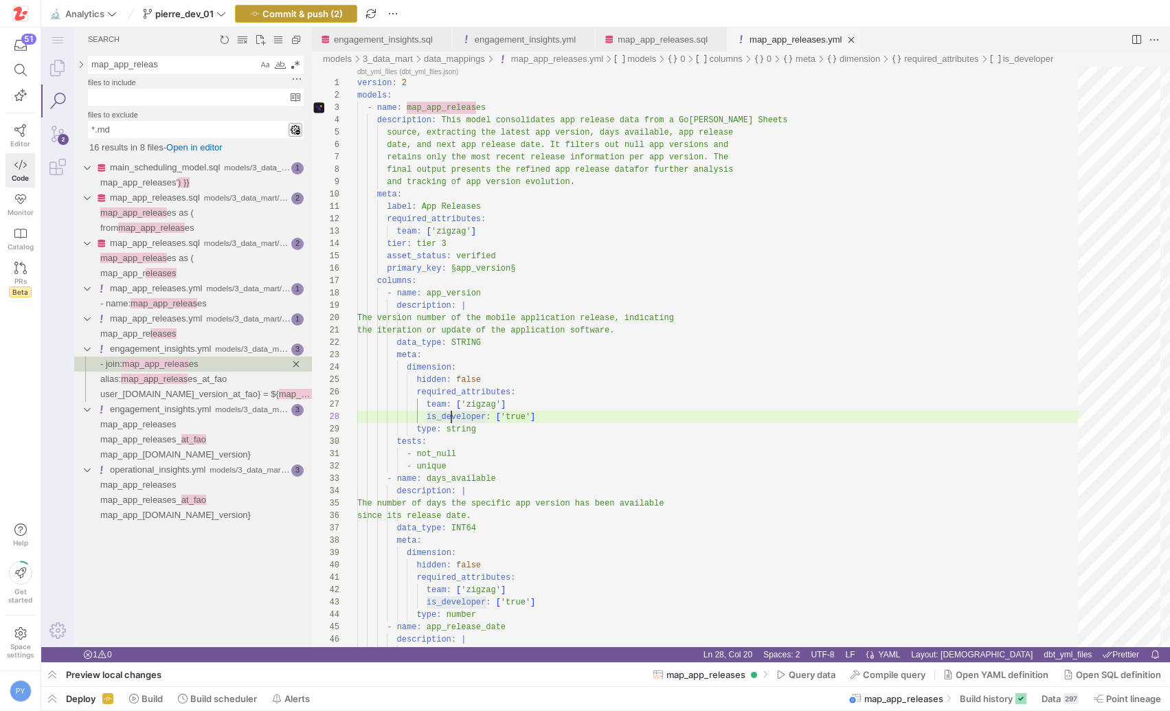
type textarea "the iteration or update of the application software. data_type: STRING meta: di…"
click at [320, 20] on span "button" at bounding box center [296, 13] width 121 height 16
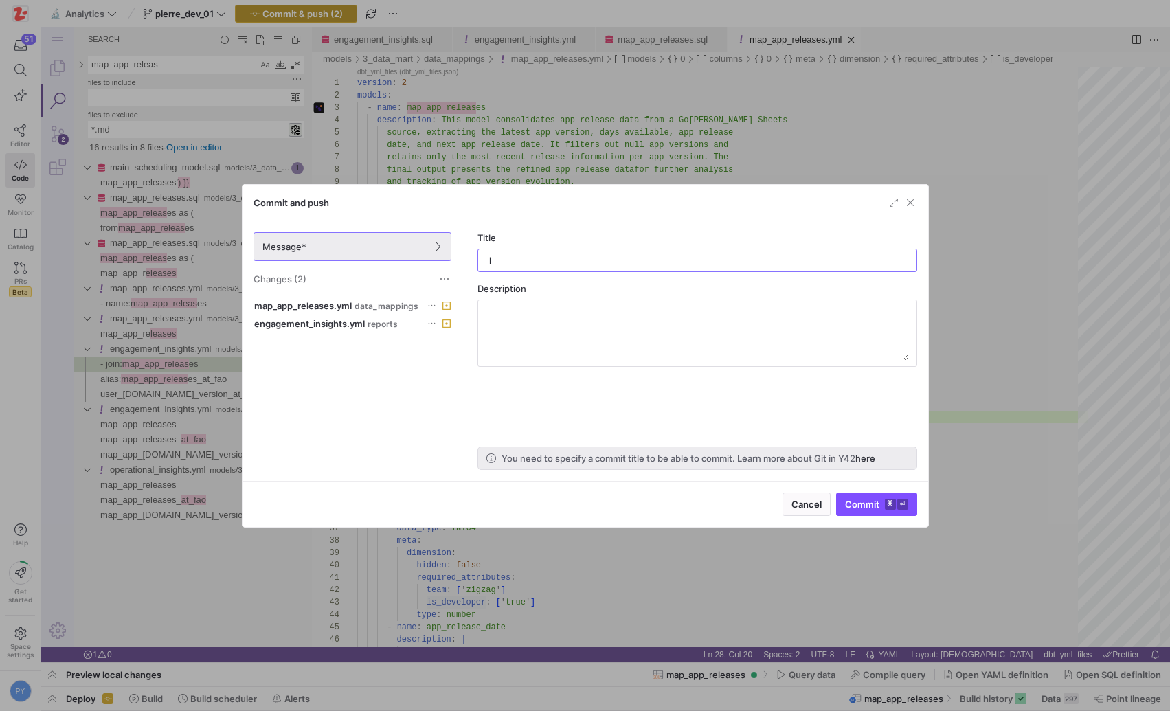
type input "ld"
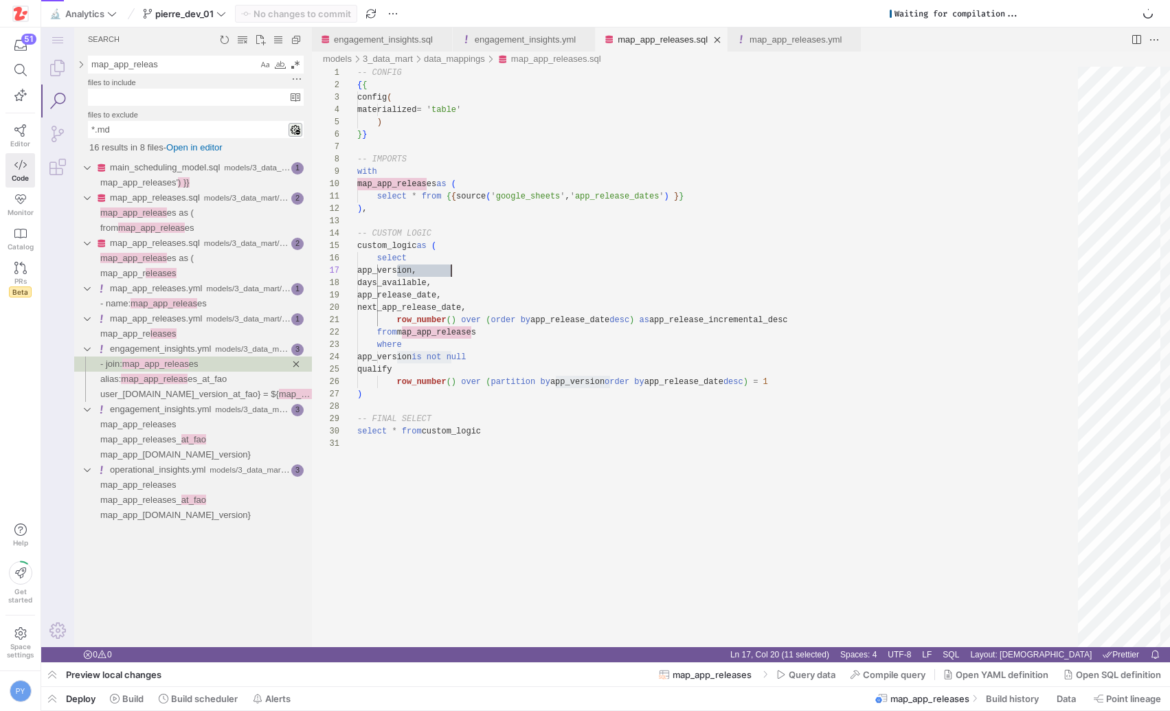
click at [672, 37] on link "map_app_releases.sql" at bounding box center [663, 39] width 90 height 10
click at [53, 696] on span "button" at bounding box center [52, 698] width 22 height 23
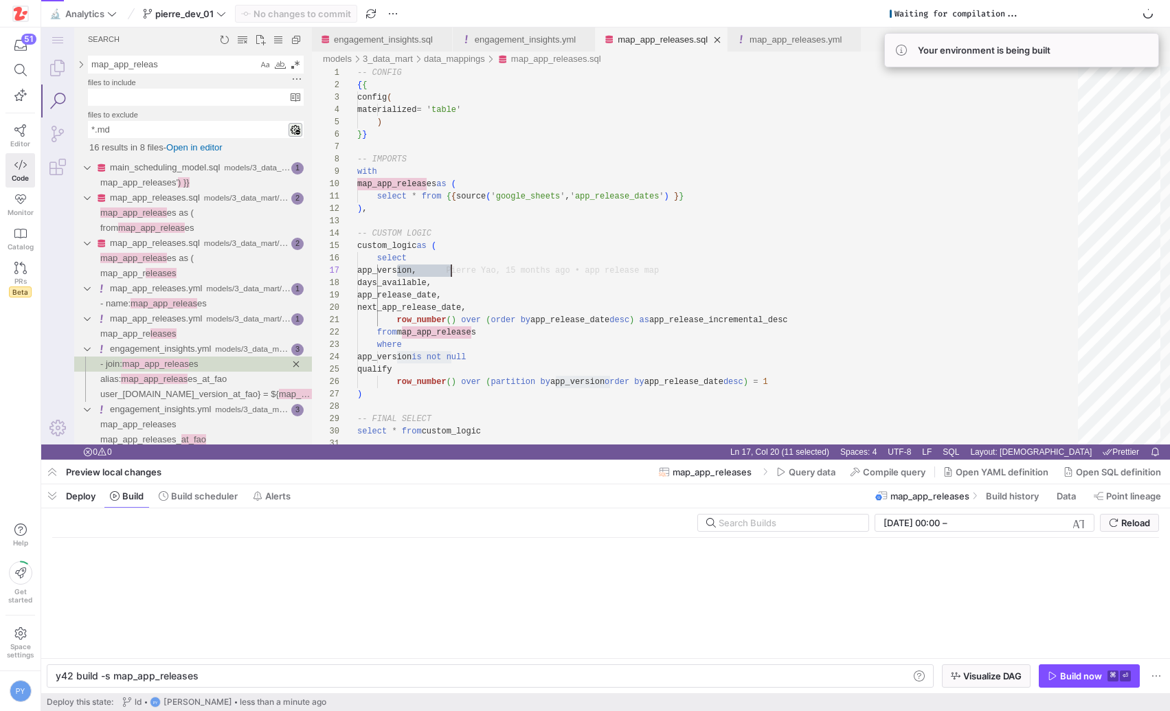
scroll to position [0, 140]
click at [1076, 680] on div "Build now" at bounding box center [1081, 676] width 42 height 11
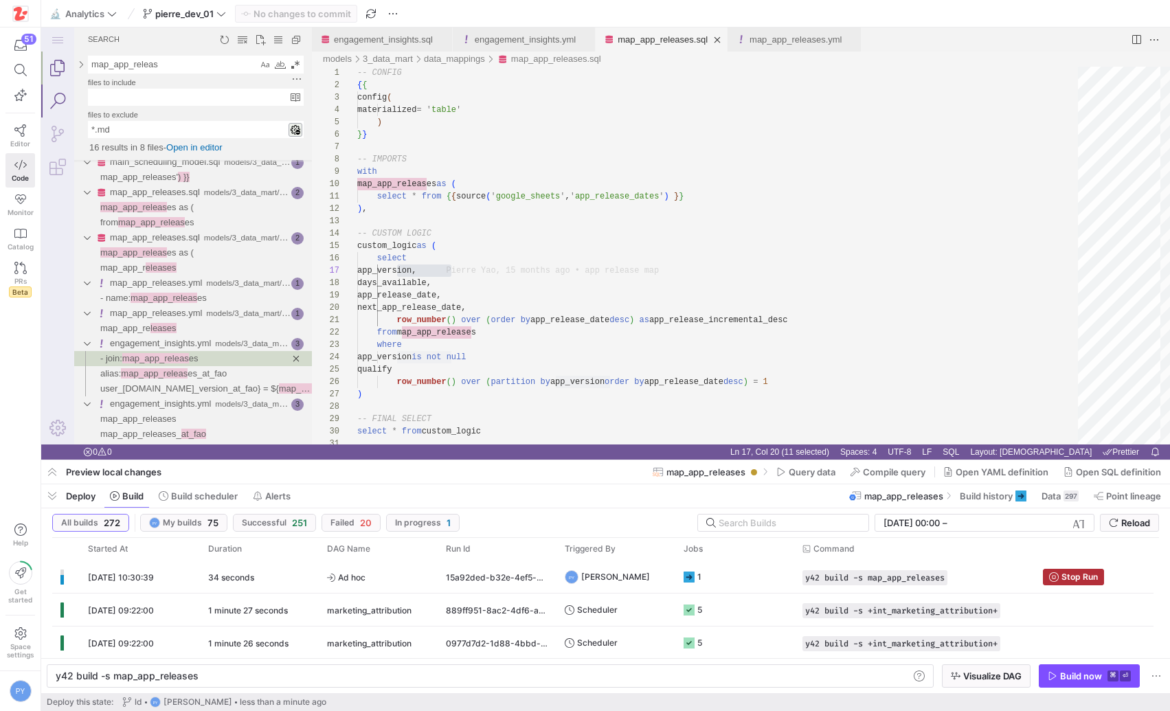
click at [65, 66] on link "Explorer (⇧⌘E)" at bounding box center [57, 68] width 33 height 33
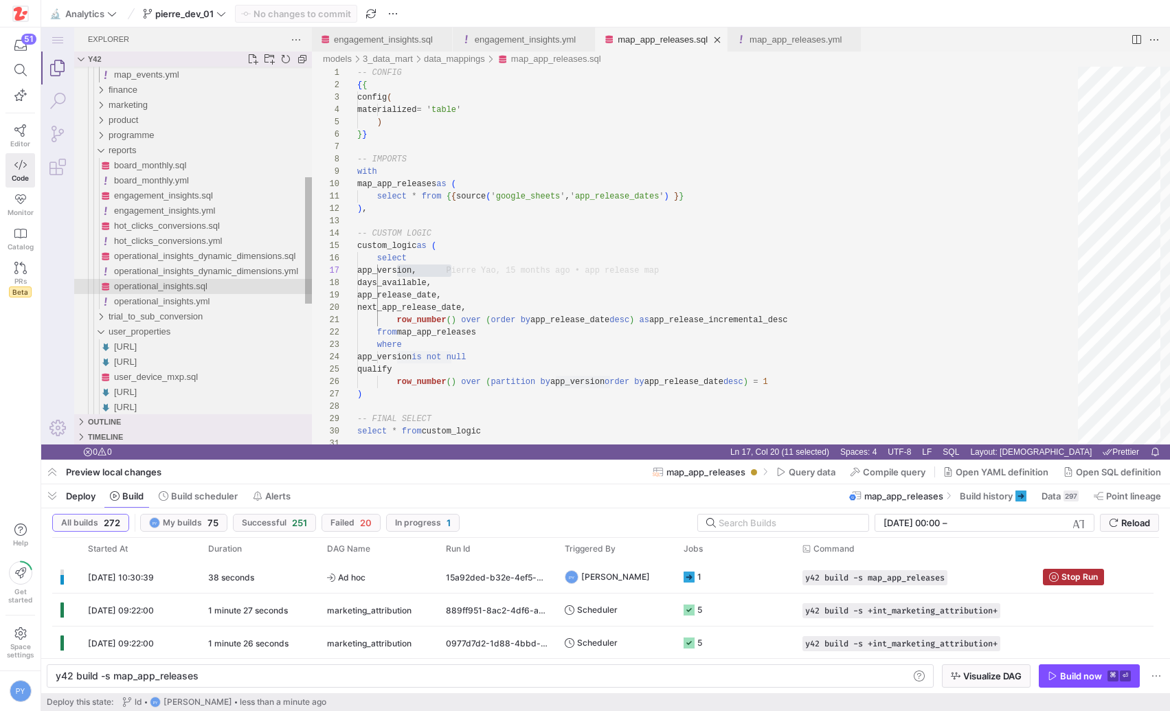
click at [150, 279] on div "operational_insights.sql" at bounding box center [213, 286] width 198 height 15
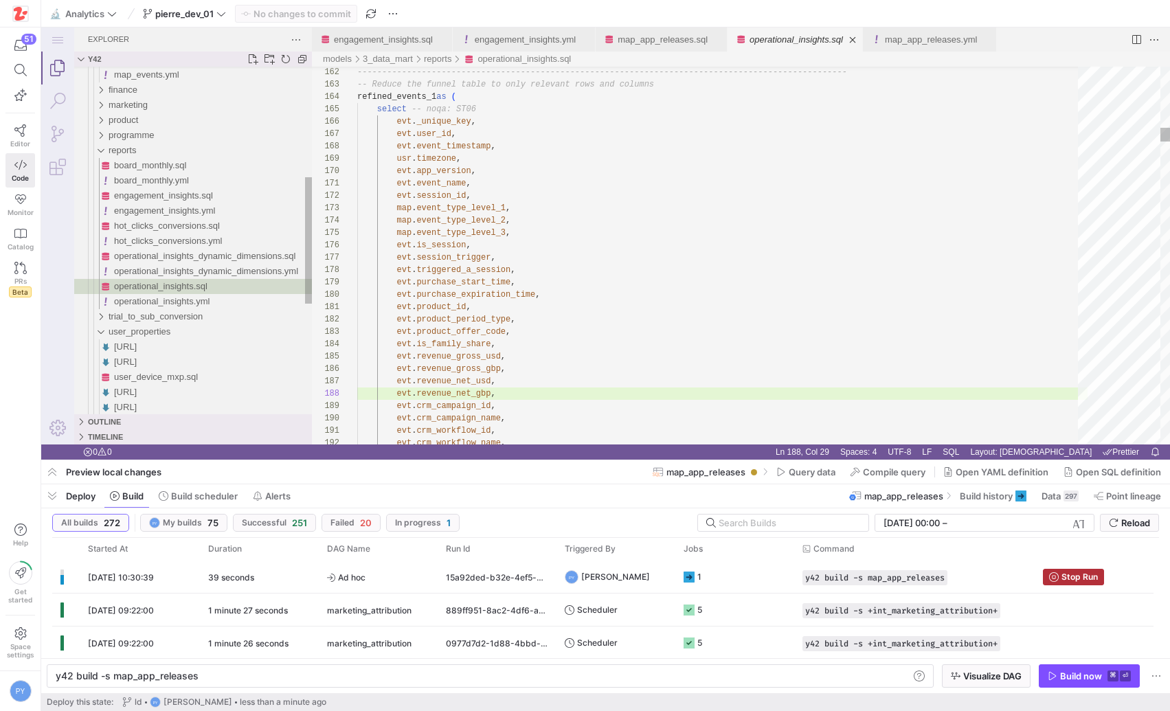
type textarea "y42 build -s operational_insights"
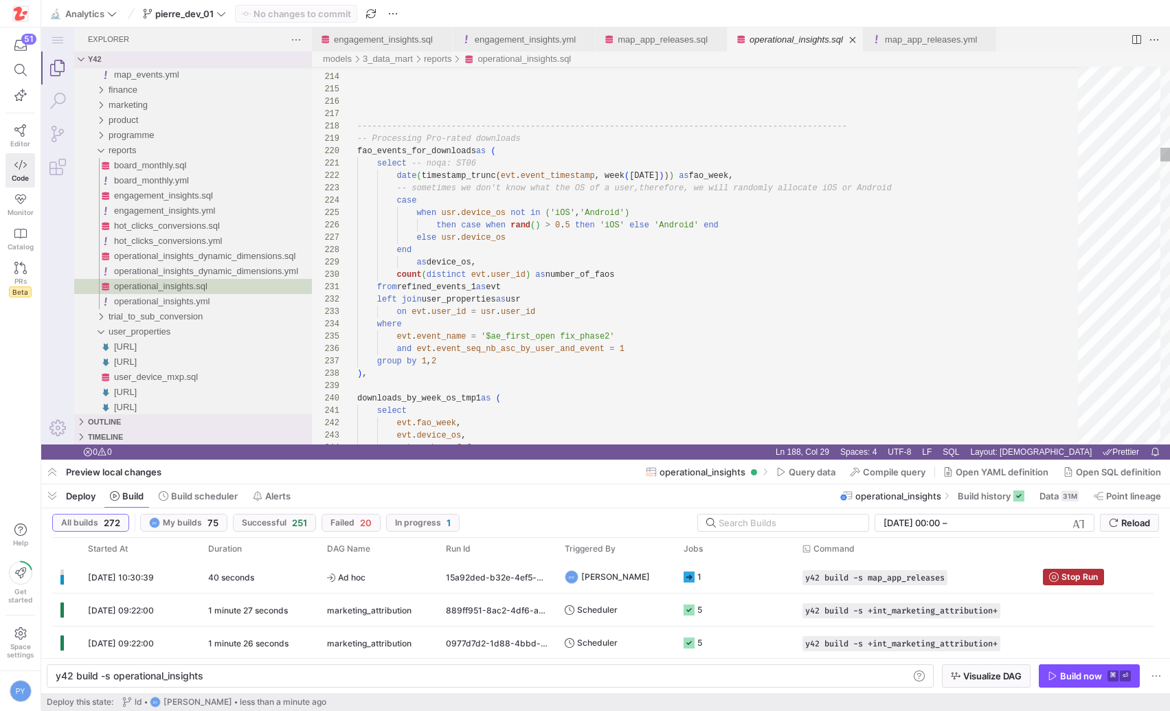
type textarea "select -- noqa: ST06 date(timestamp_trunc(evt.event_timestamp, week ([DATE]))) …"
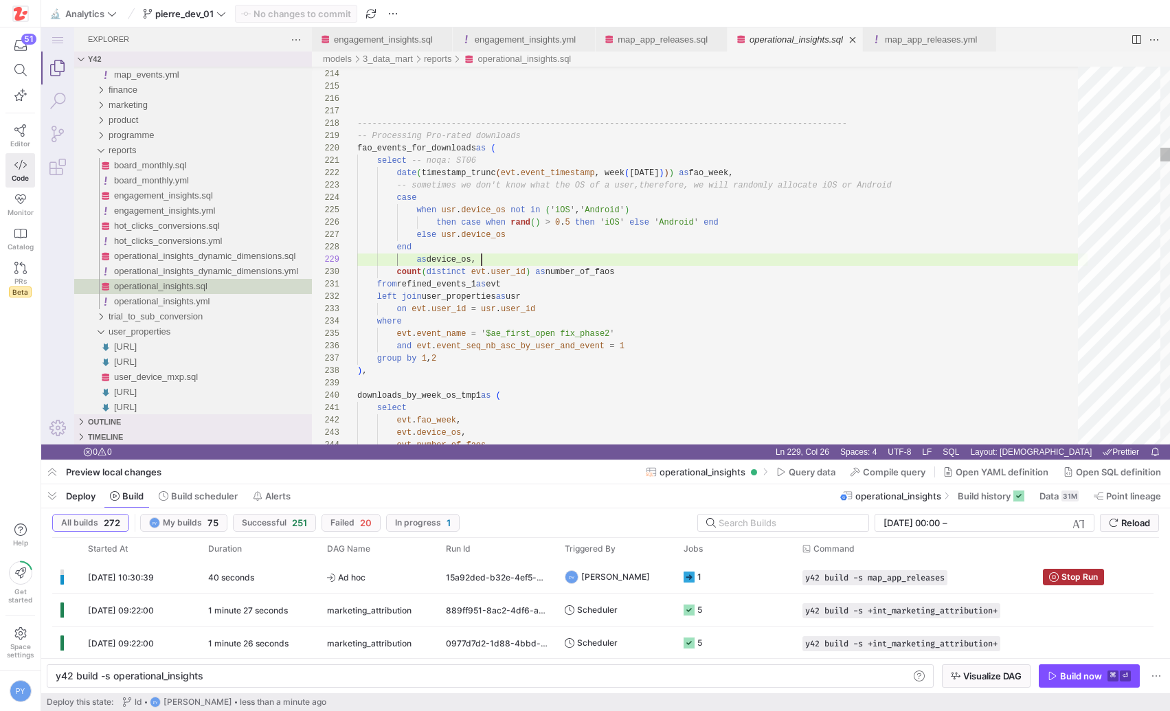
type textarea "a"
type textarea "select evt.fao_week, evt.device_os, evt.number_of_faos, dnl.unique_downloads as…"
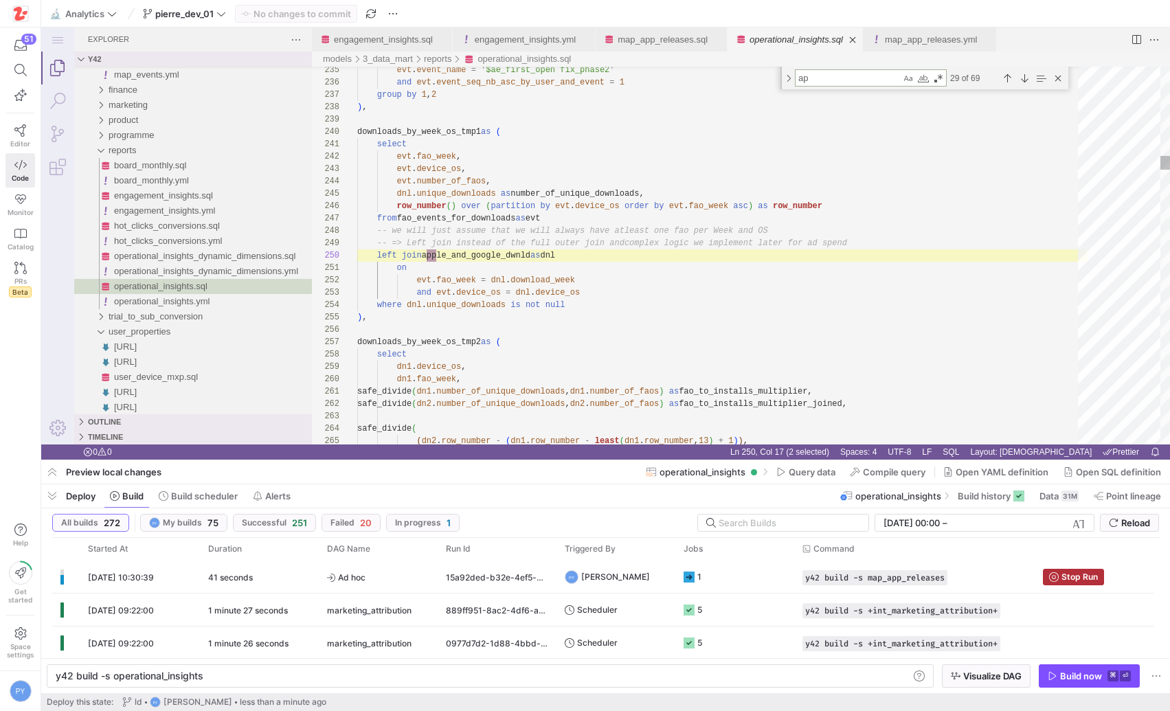
type textarea "app"
type textarea "evt.event_name = '$ae_first_open fix_phase2' and evt.event_seq_nb_asc_by_user_a…"
type textarea "app"
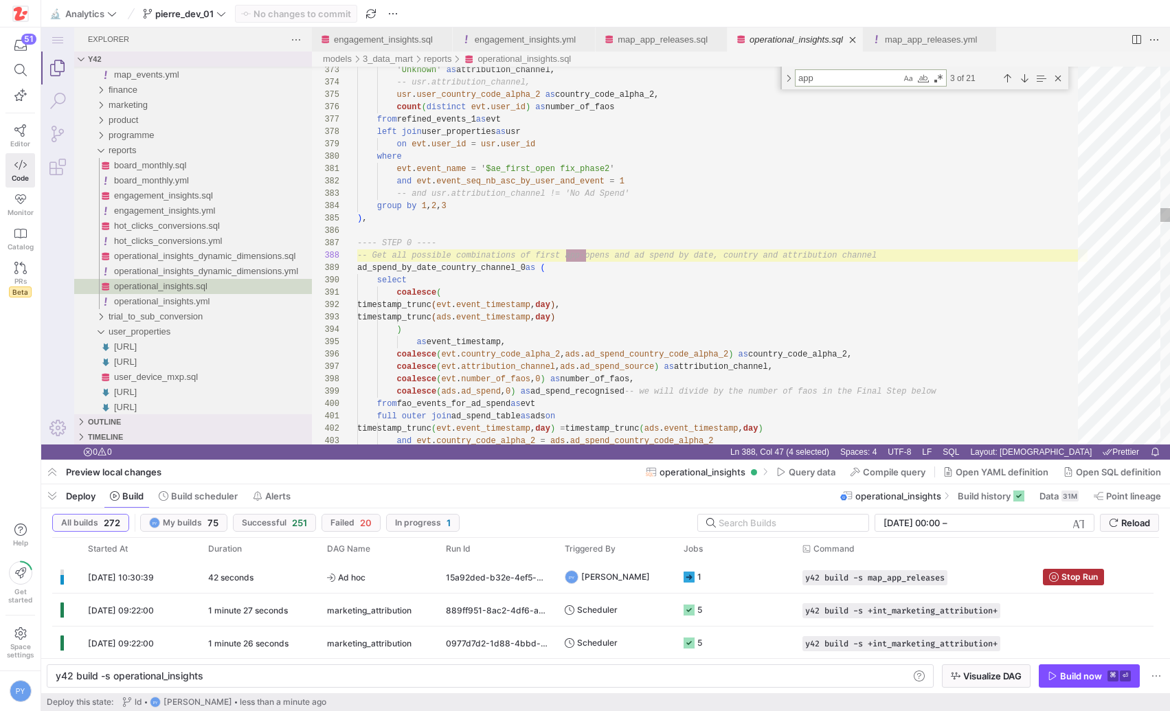
type textarea "select * from {{ ref('int_events') }} ), -- Ad Spend ad_spend_table as ( select…"
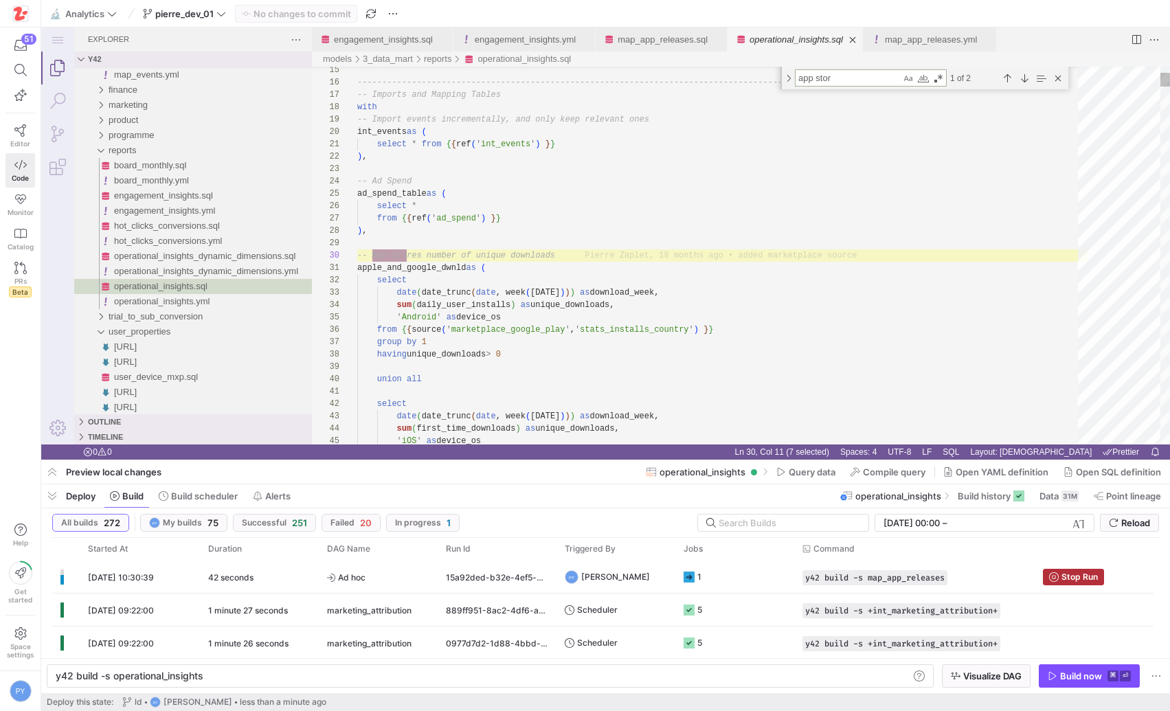
type textarea "app store"
type textarea "having unique_downloads > 0 -- TODO: The App Store Fivetran connetor broke; -- …"
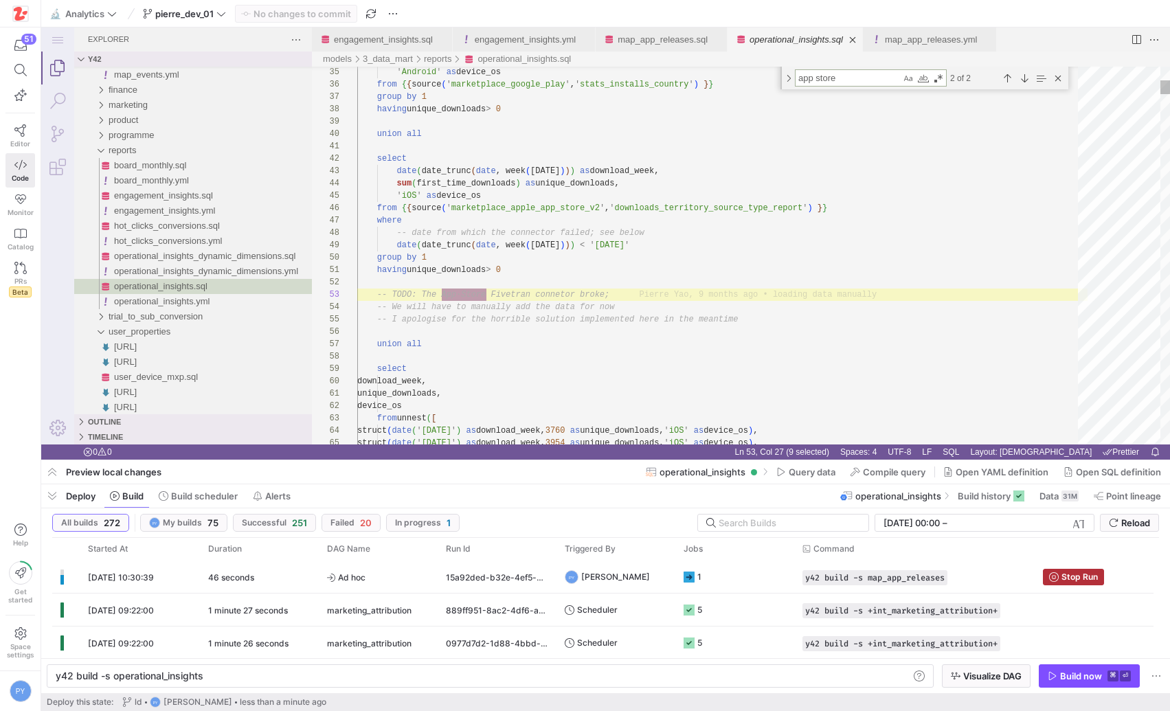
type textarea "app store"
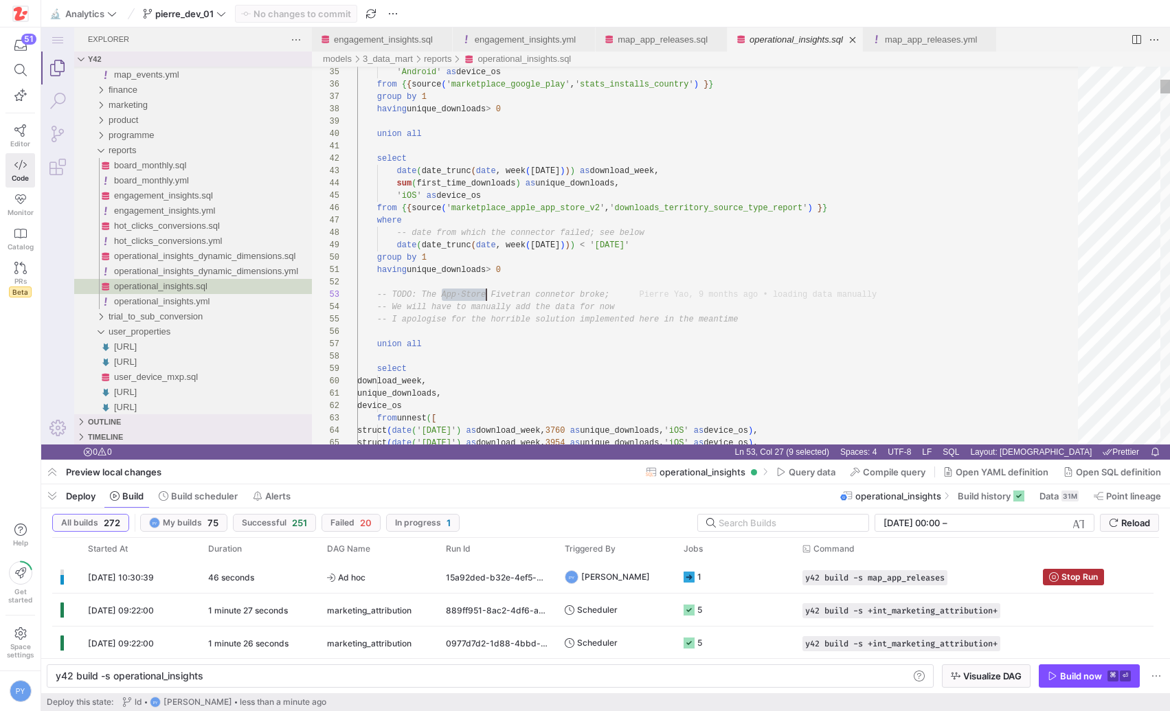
scroll to position [25, 129]
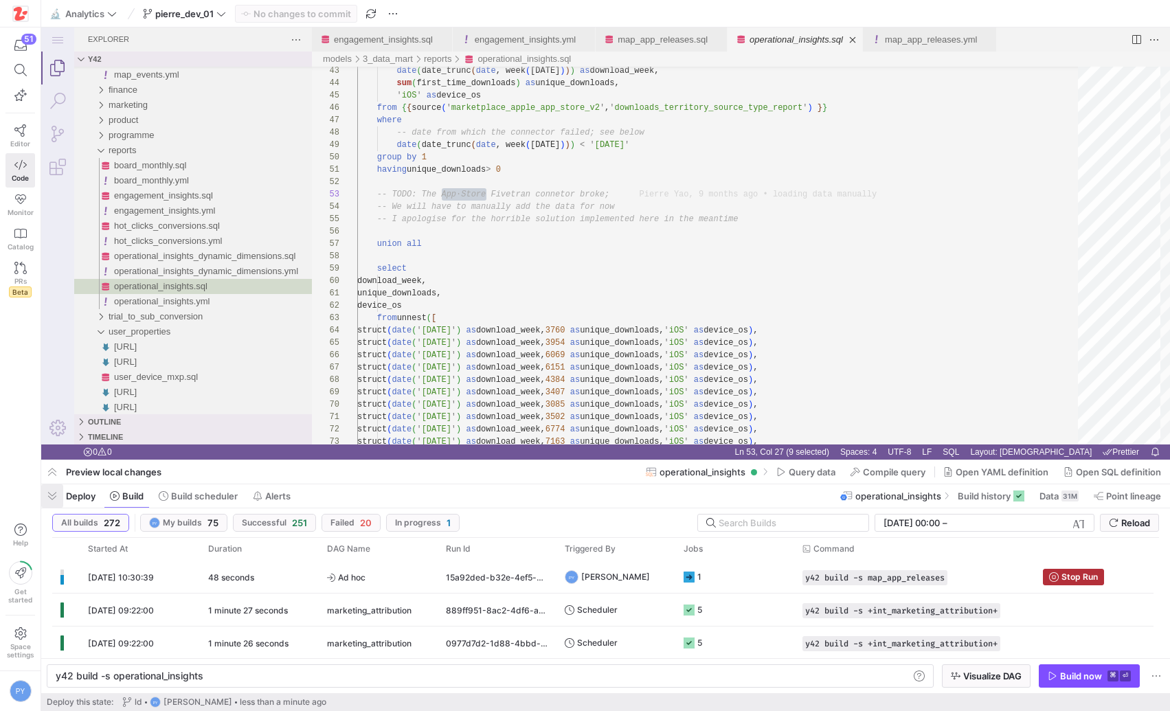
click at [48, 491] on span "button" at bounding box center [52, 495] width 22 height 23
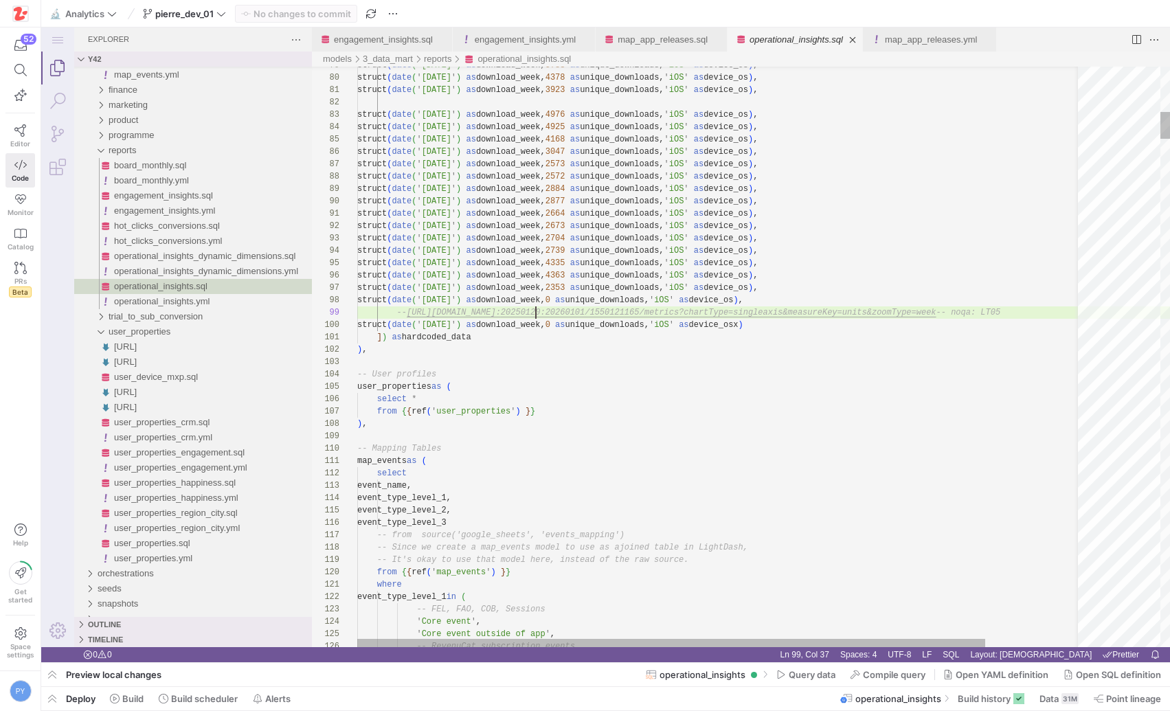
type textarea "struct(date('[DATE]') as download_week, 2739 as unique_downloads, 'iOS' as devi…"
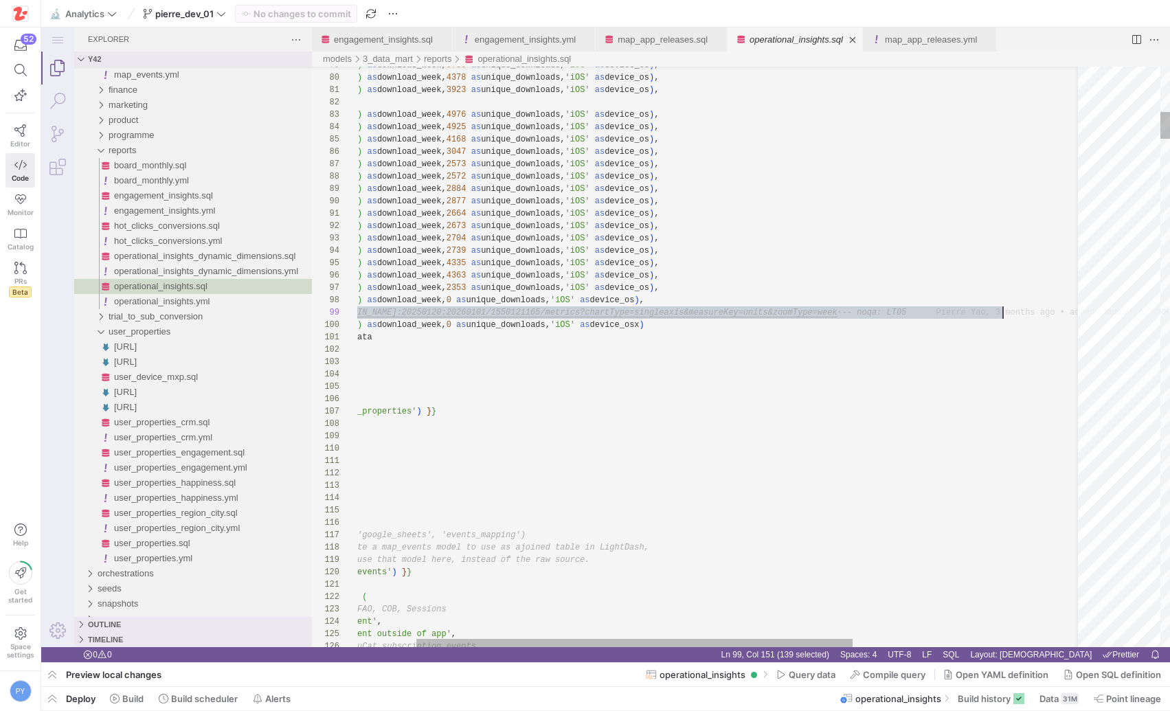
scroll to position [62, 740]
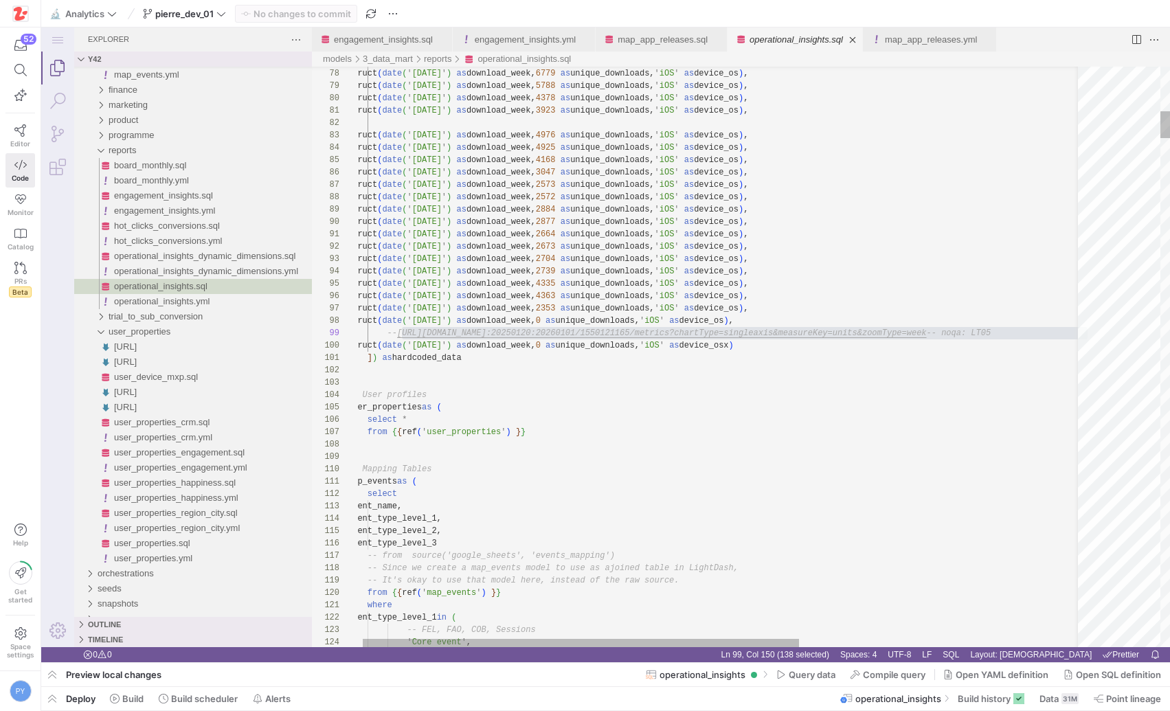
paste textarea "2673 as unique_downloads, 'iOS' as device_os), struct(date('[DATE]') as downloa…"
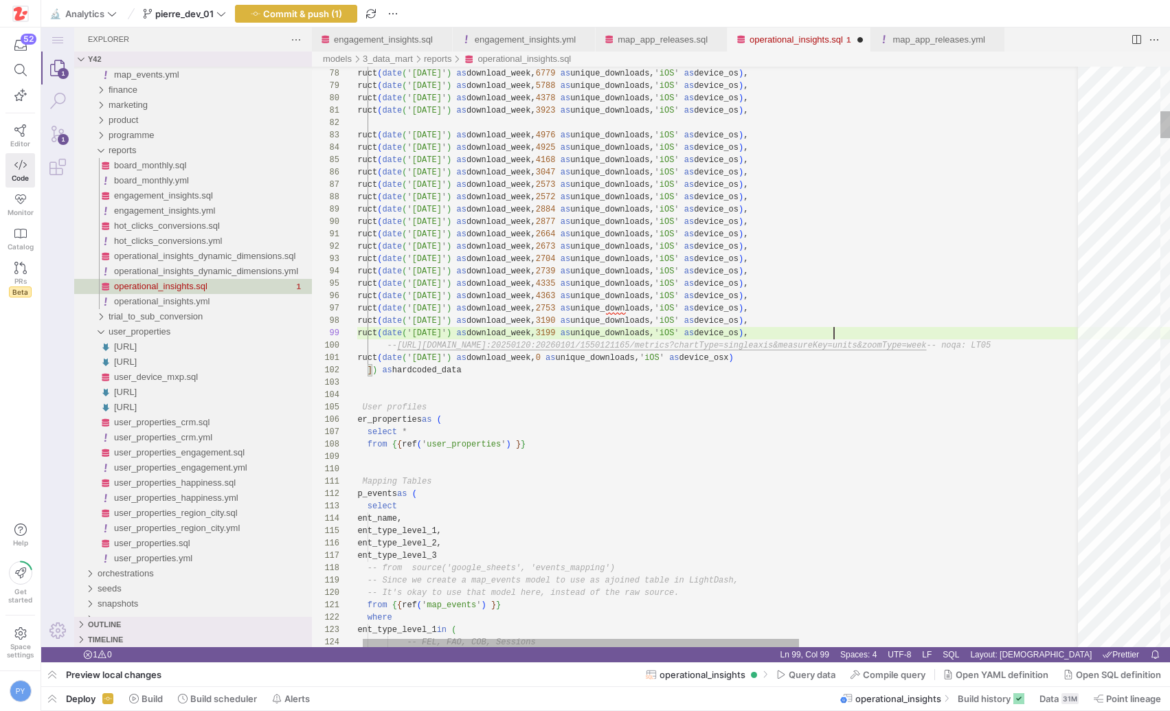
scroll to position [62, 486]
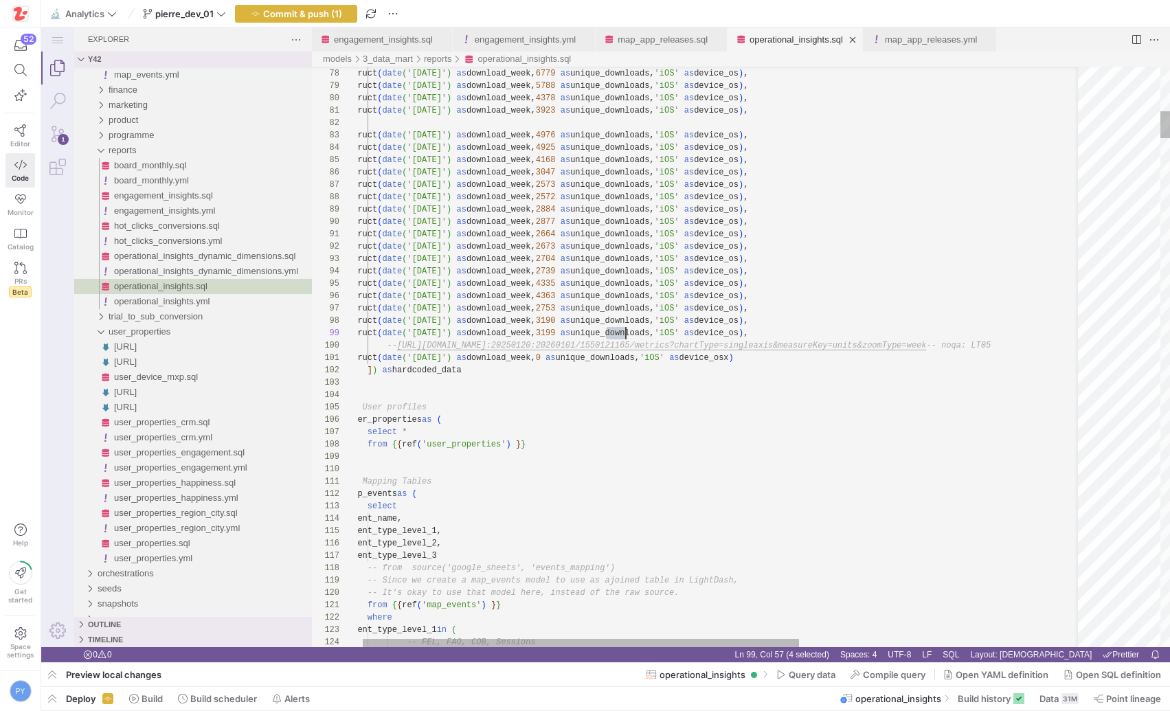
paste textarea "739 as unique_downloads, 'iOS' as device_os), struct(date('[DATE]') as download…"
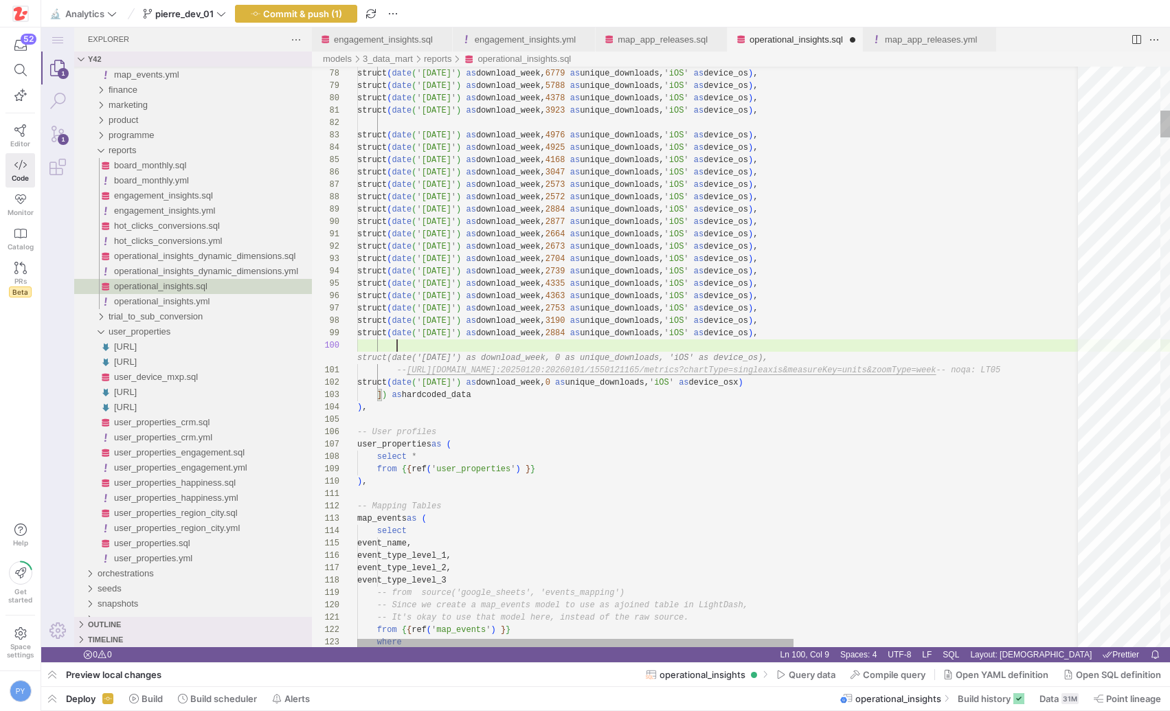
scroll to position [0, 472]
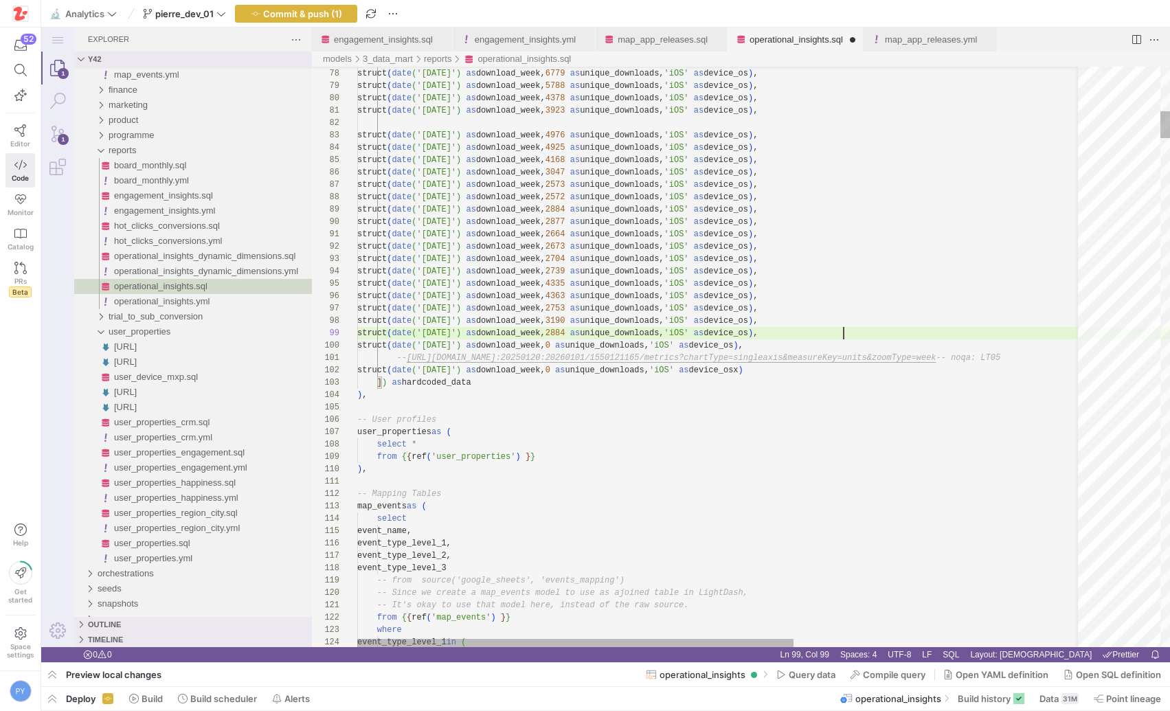
scroll to position [62, 486]
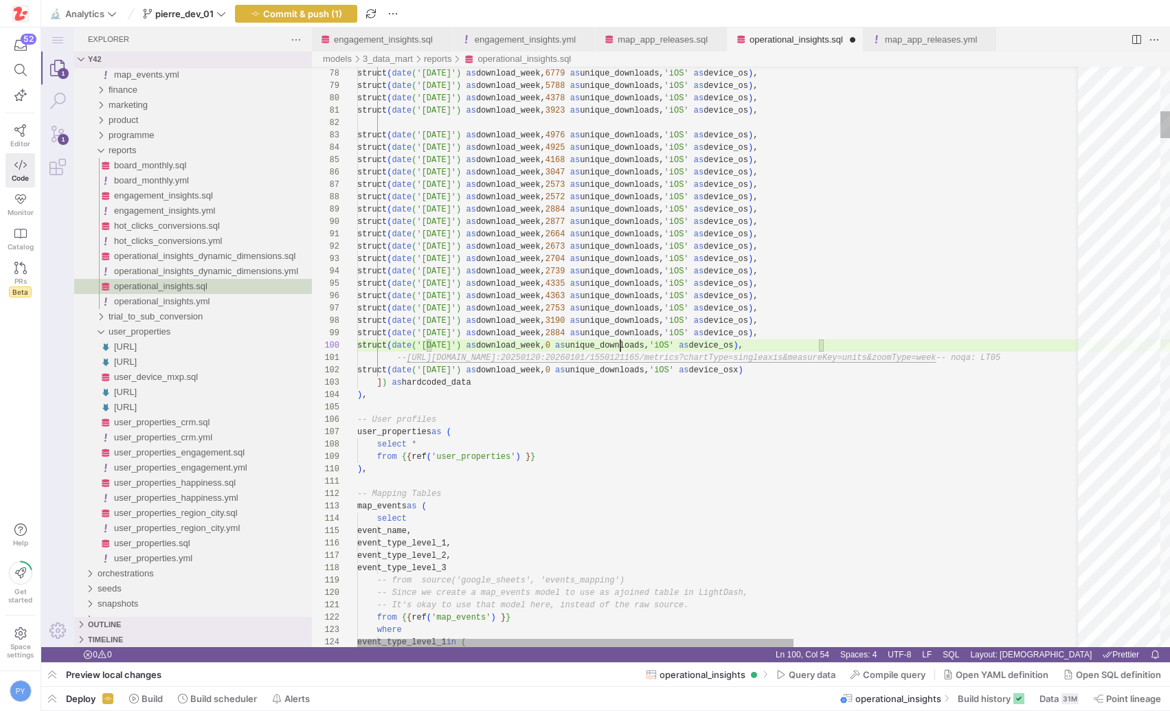
paste textarea "as unique_downloads, 'iOS' as device_os), -- [URL][DOMAIN_NAME] -- noqa: LT05 s…"
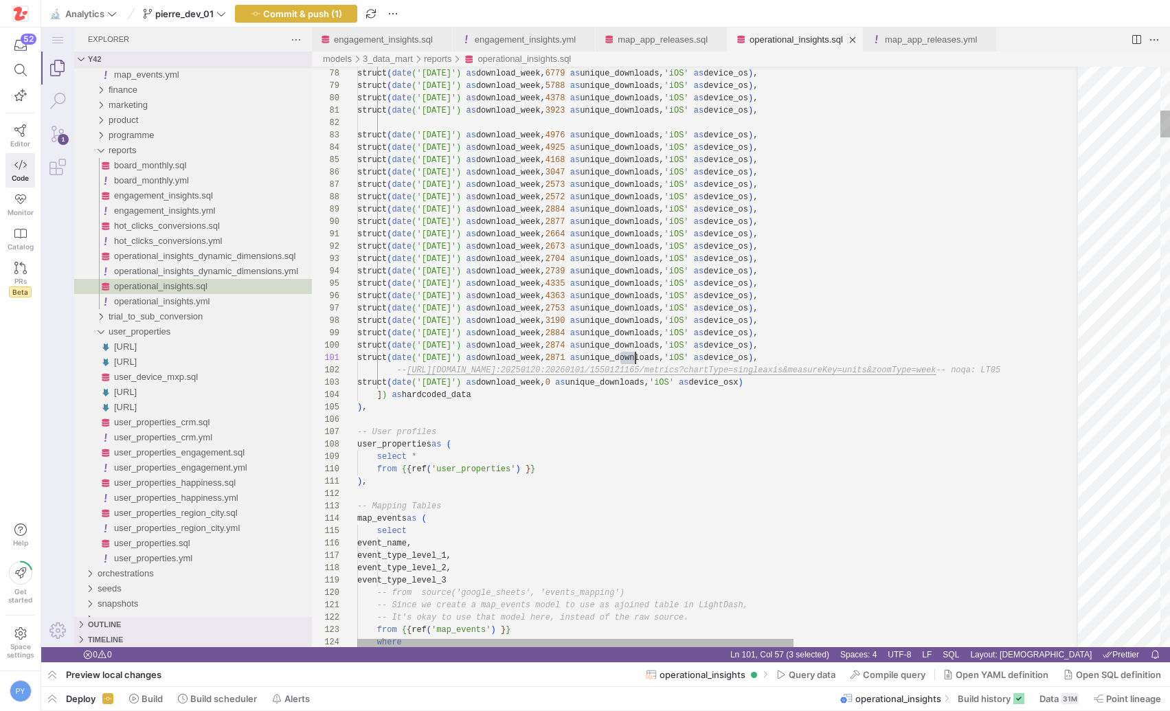
scroll to position [0, 278]
drag, startPoint x: 618, startPoint y: 357, endPoint x: 636, endPoint y: 357, distance: 17.2
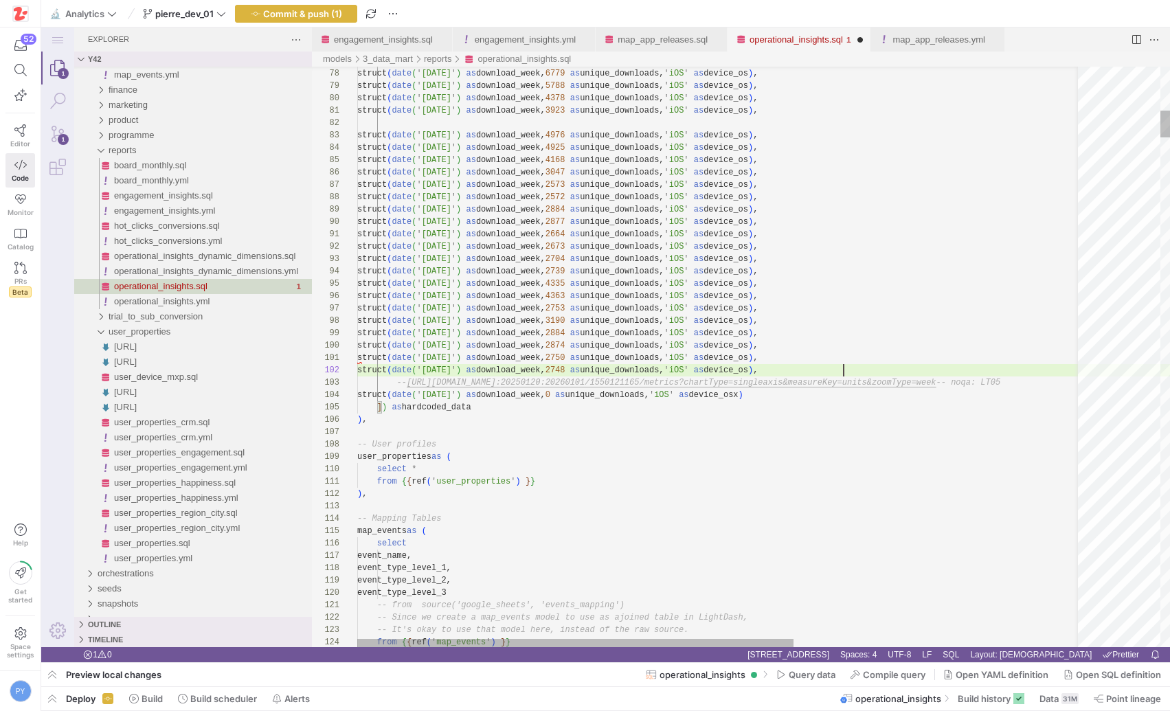
scroll to position [12, 486]
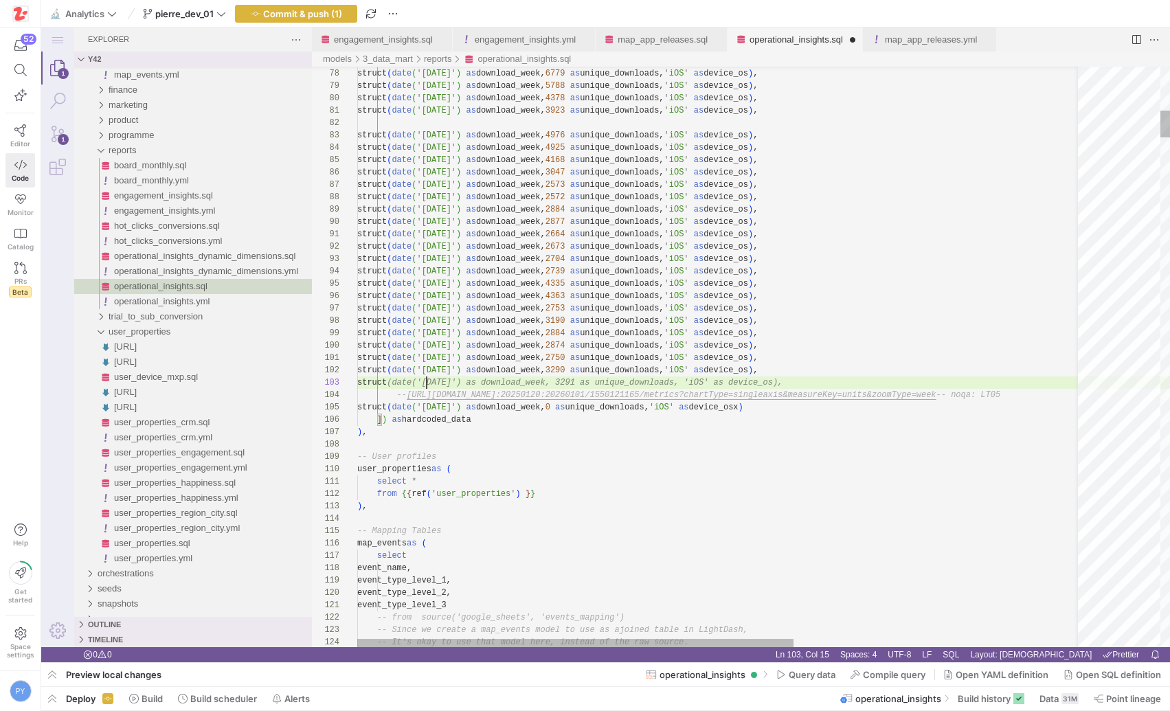
scroll to position [25, 486]
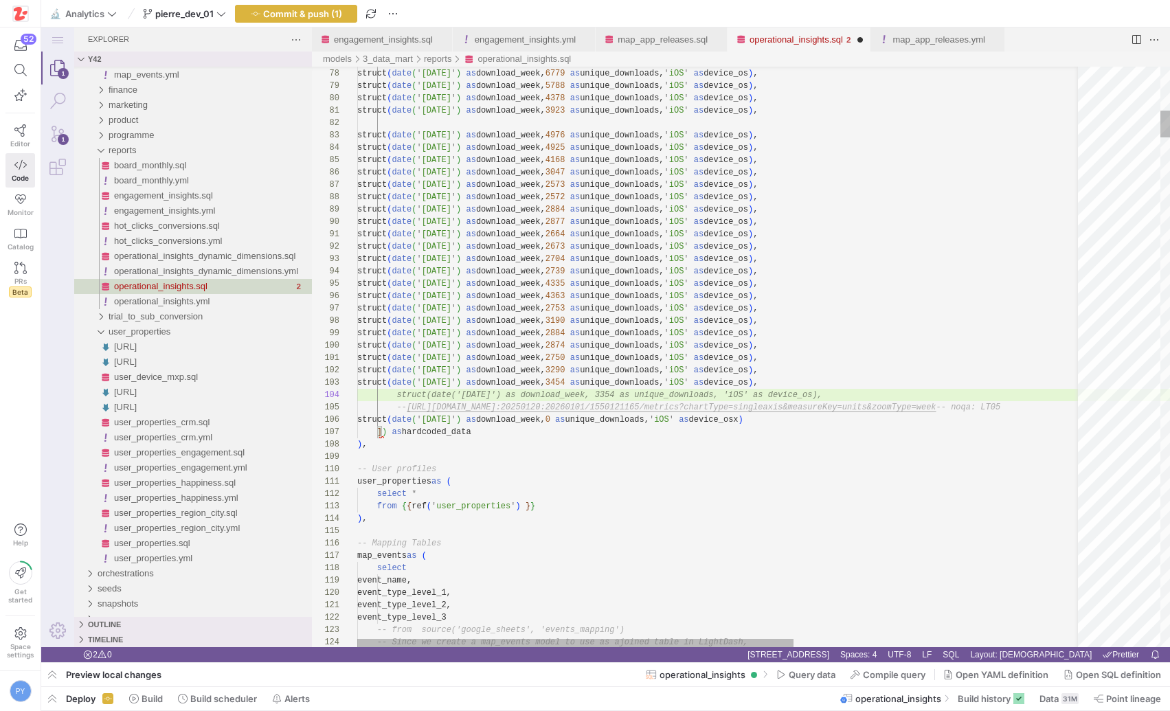
scroll to position [37, 486]
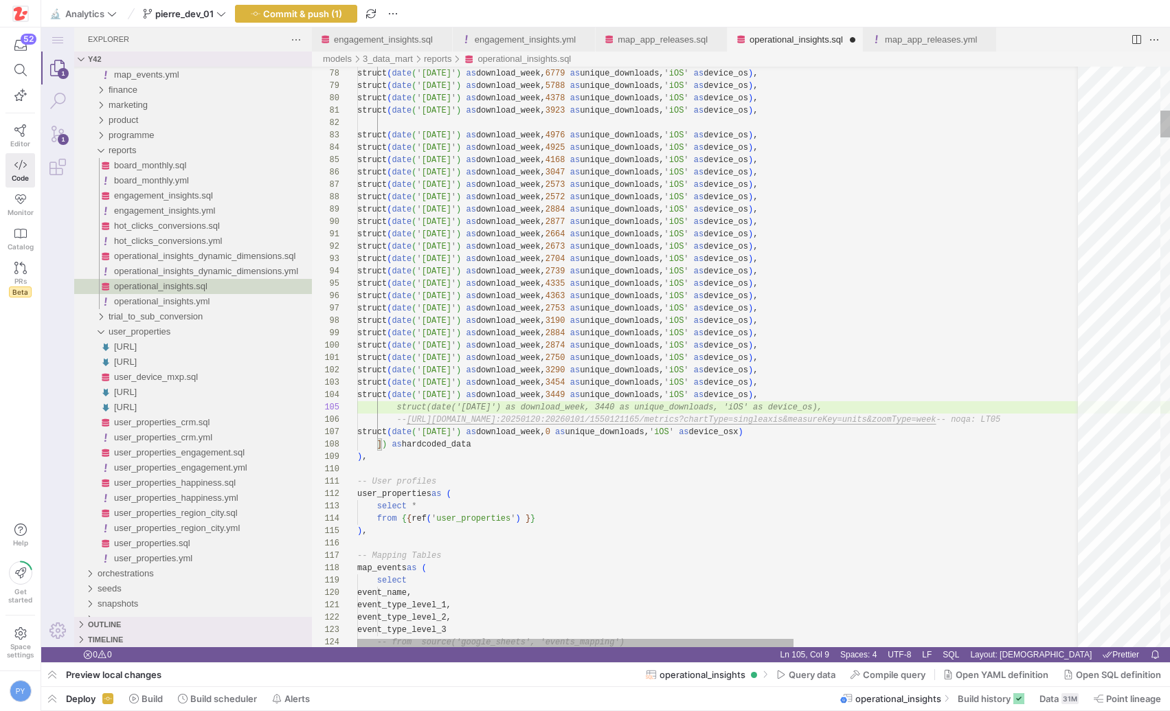
scroll to position [49, 486]
type textarea "struct(date('[DATE]') as download_week, 2750 as unique_downloads, 'iOS' as devi…"
click at [330, 11] on span "Commit & push (1)" at bounding box center [302, 13] width 79 height 11
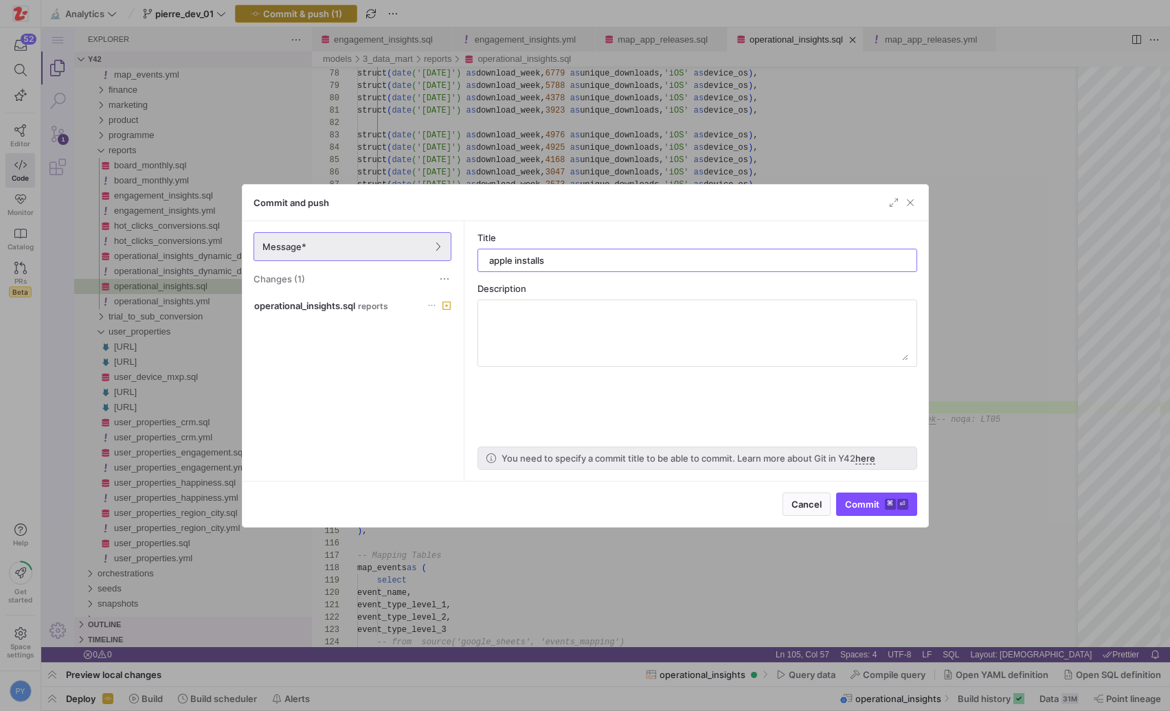
type input "apple installs"
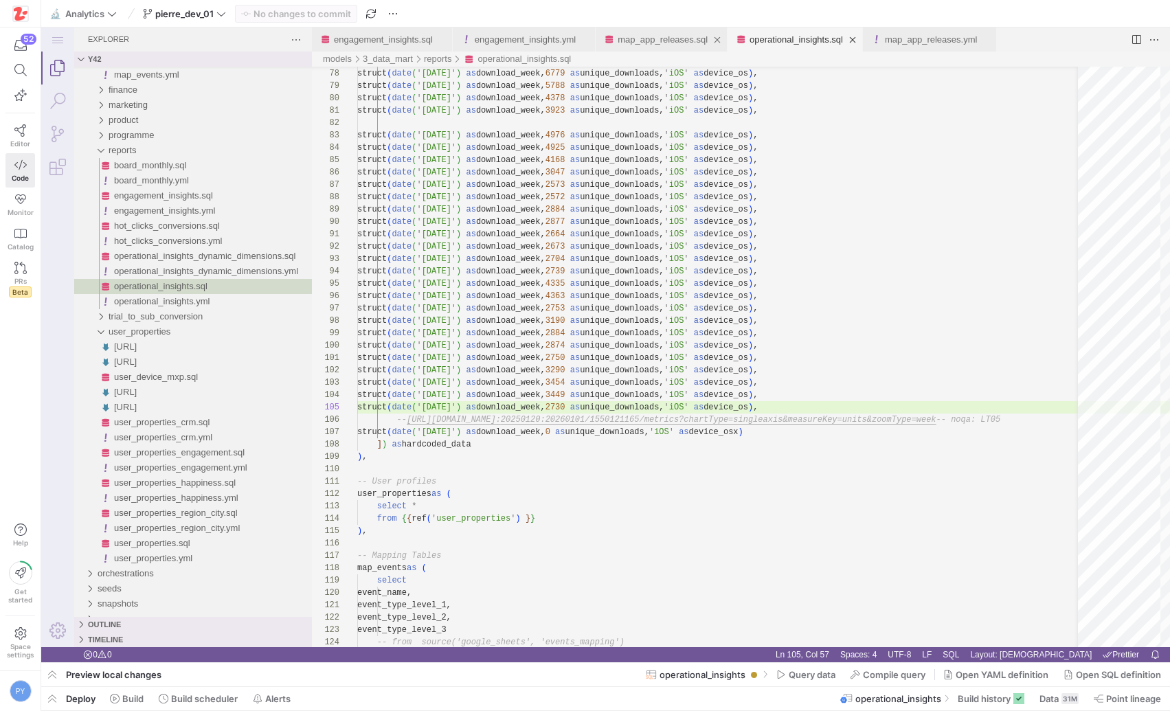
click at [638, 34] on link "map_app_releases.sql" at bounding box center [663, 39] width 90 height 10
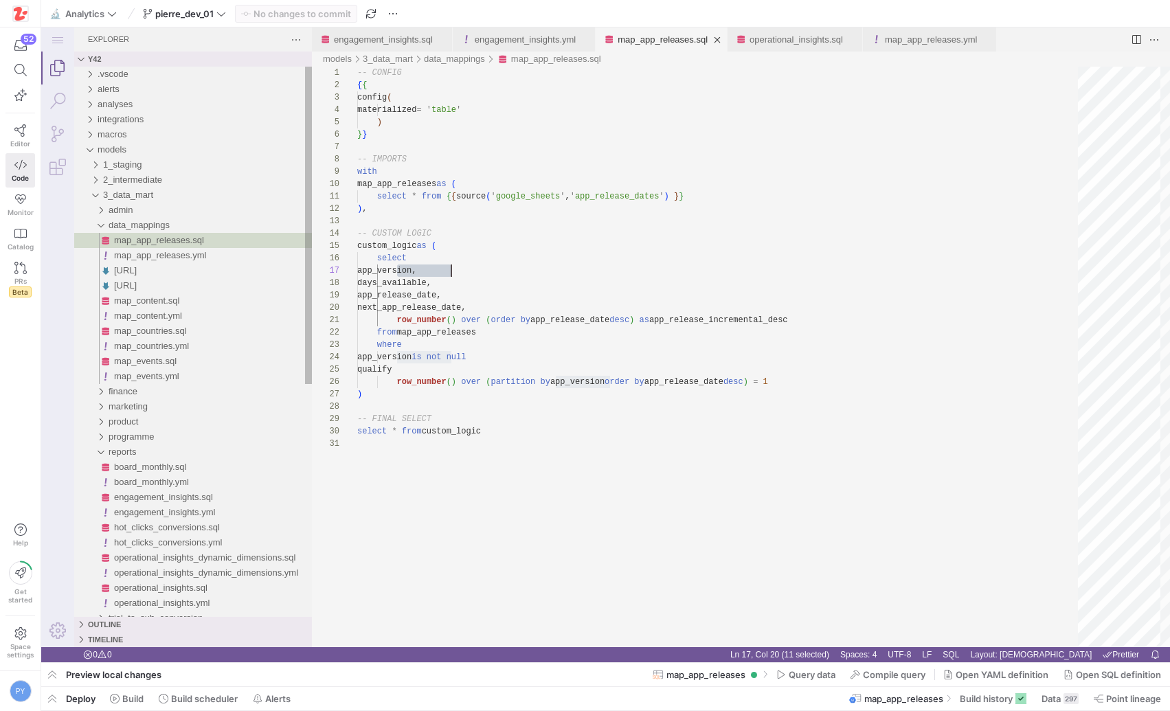
scroll to position [74, 94]
click at [56, 699] on span "button" at bounding box center [52, 698] width 22 height 23
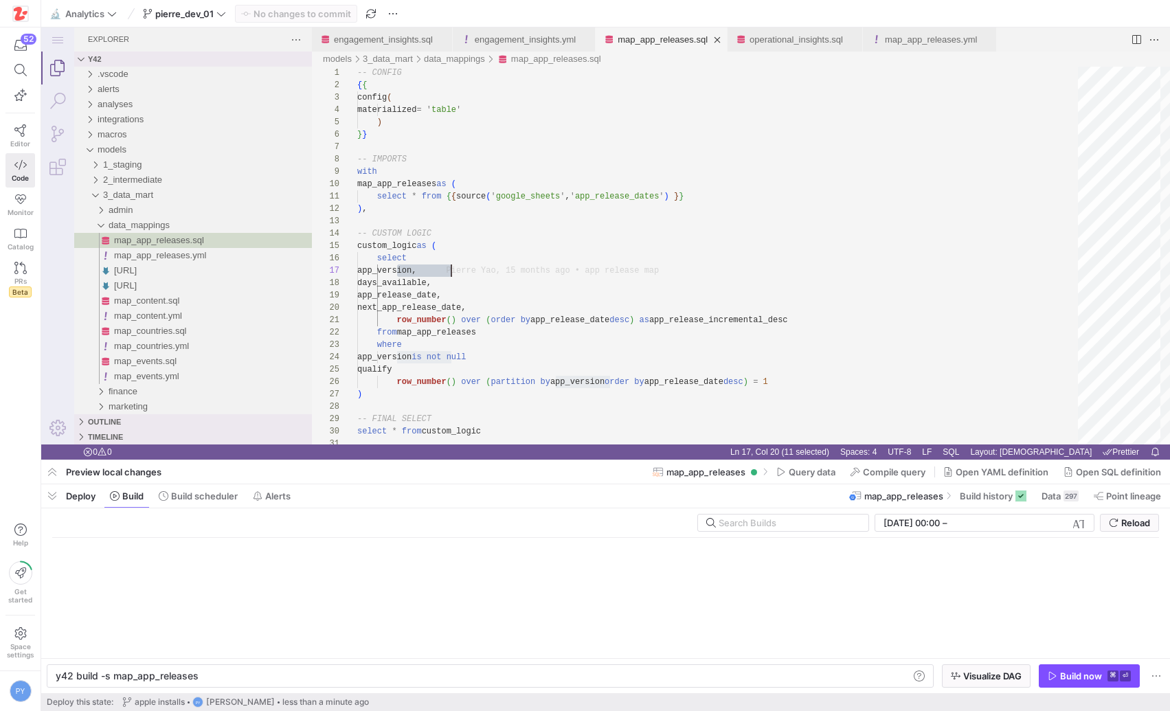
scroll to position [0, 140]
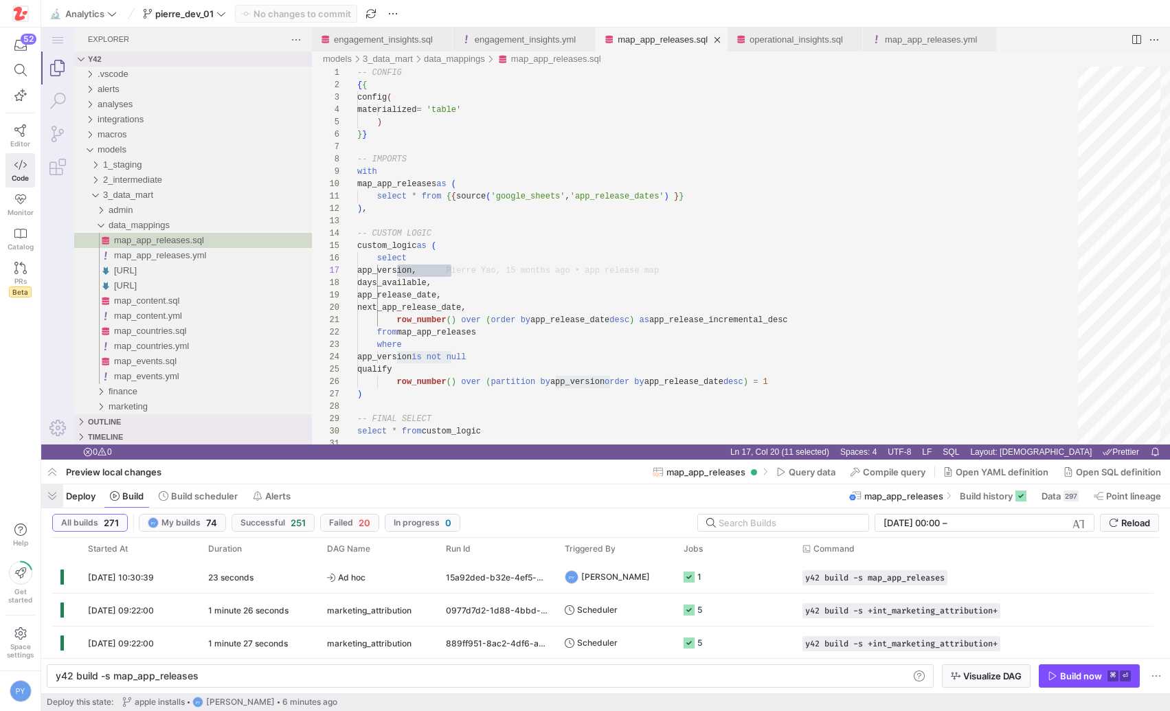
click at [52, 493] on span "button" at bounding box center [52, 495] width 22 height 23
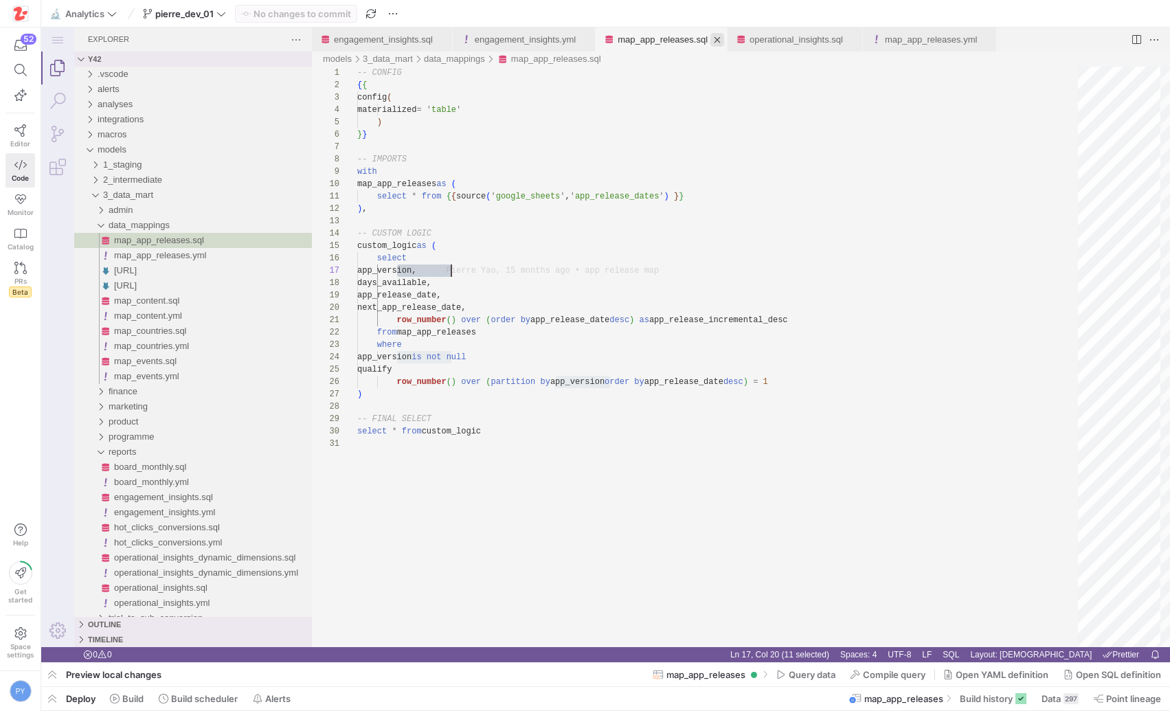
click at [724, 44] on link "Close (⌘W)" at bounding box center [717, 40] width 14 height 14
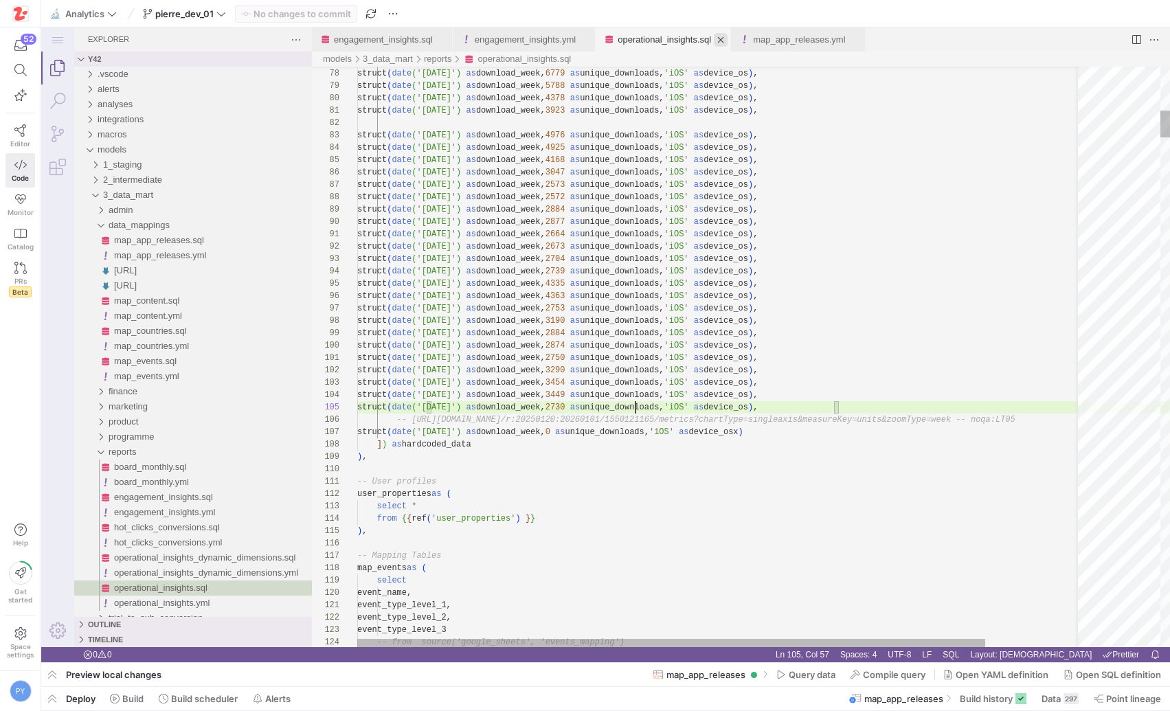
scroll to position [49, 278]
click at [728, 41] on link "Close (⌘W)" at bounding box center [721, 40] width 14 height 14
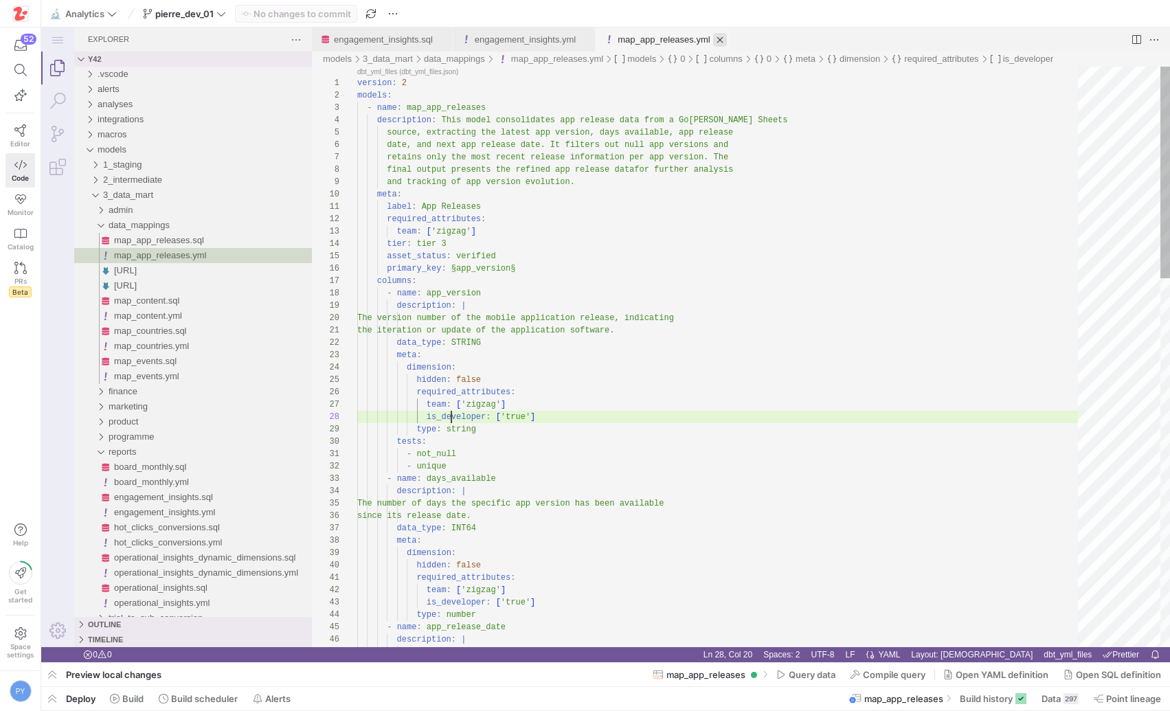
scroll to position [87, 94]
